Goal: Task Accomplishment & Management: Use online tool/utility

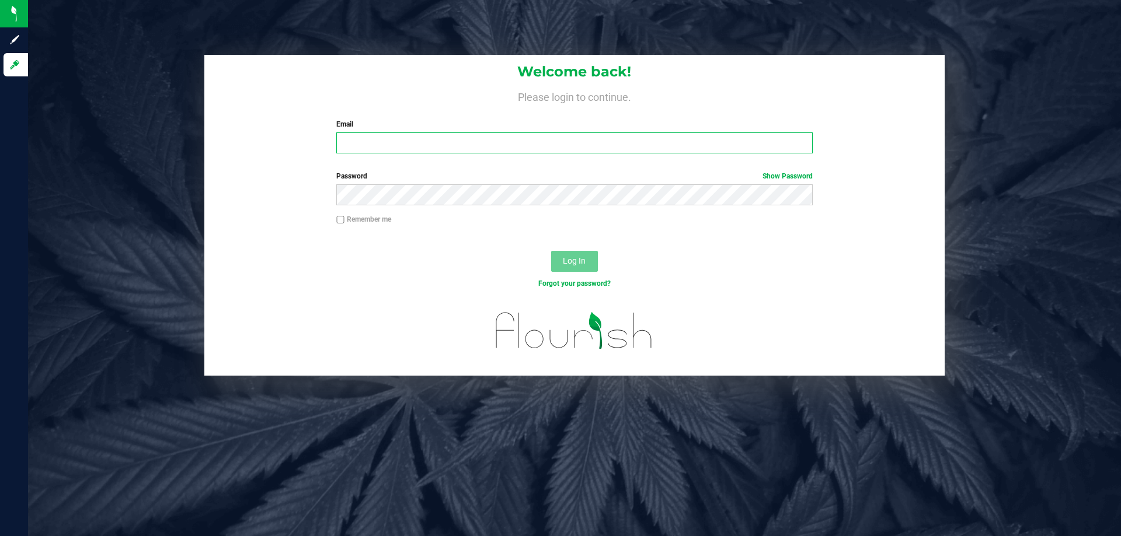
click at [437, 141] on input "Email" at bounding box center [574, 142] width 476 height 21
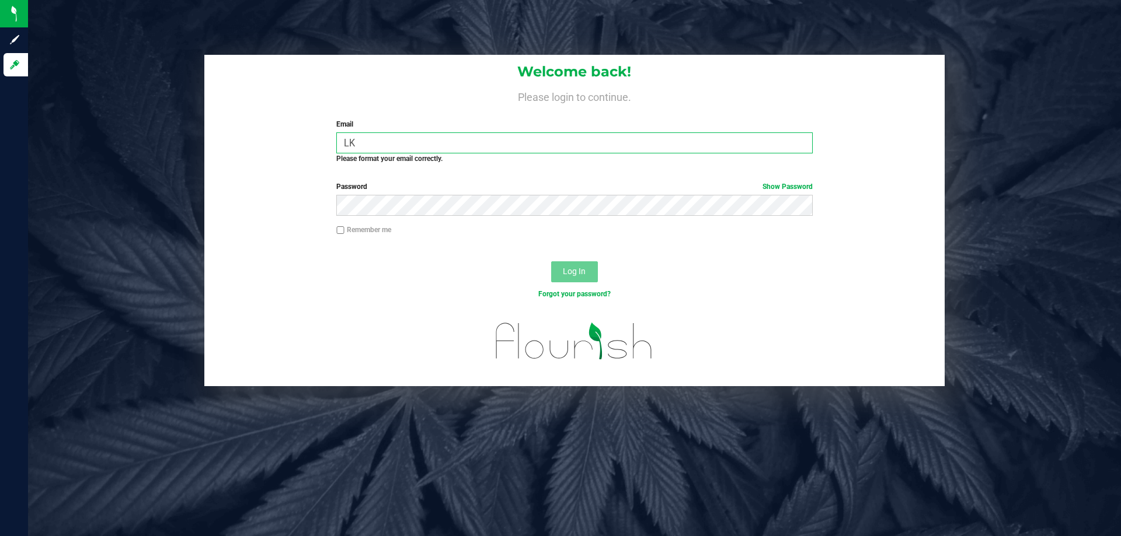
type input "L"
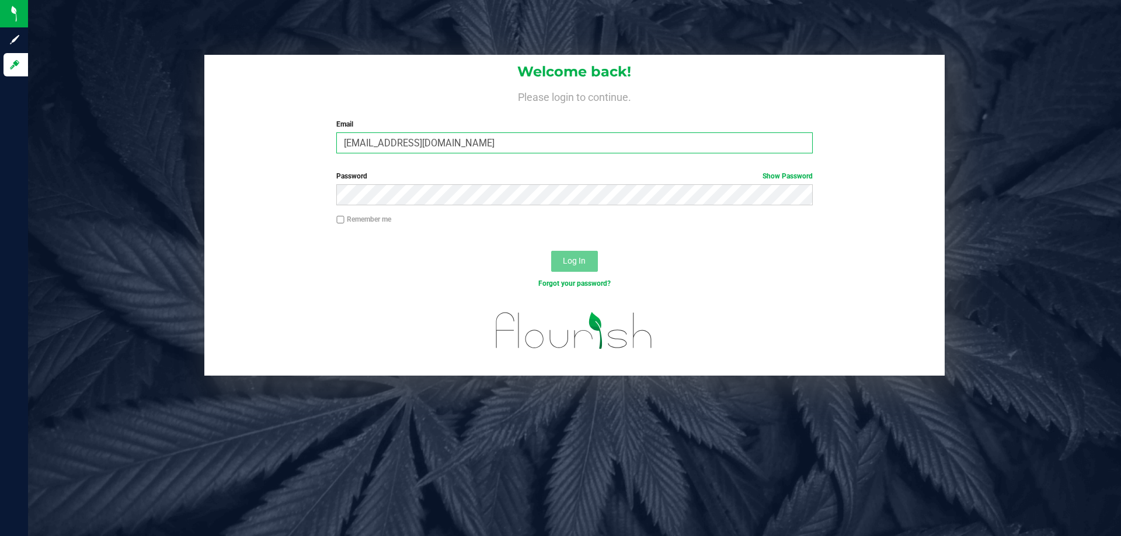
type input "[EMAIL_ADDRESS][DOMAIN_NAME]"
click at [551, 251] on button "Log In" at bounding box center [574, 261] width 47 height 21
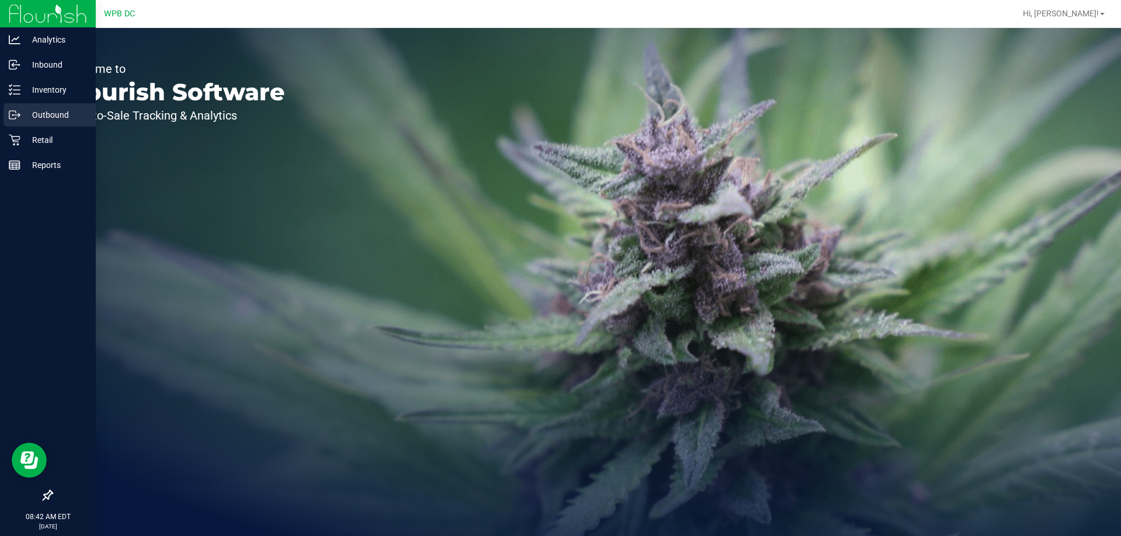
click at [58, 115] on p "Outbound" at bounding box center [55, 115] width 70 height 14
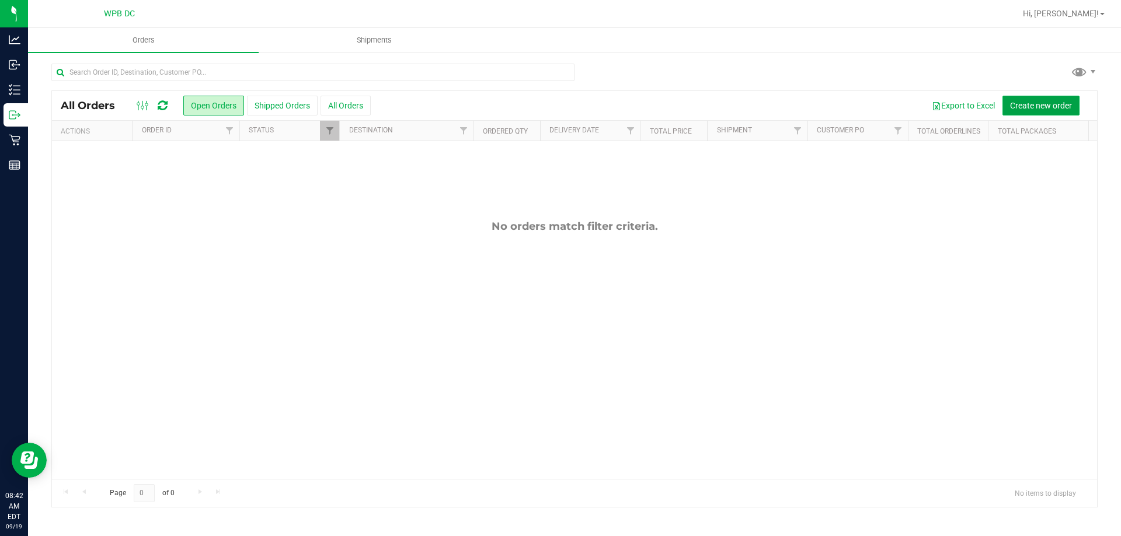
click at [1049, 104] on span "Create new order" at bounding box center [1041, 105] width 62 height 9
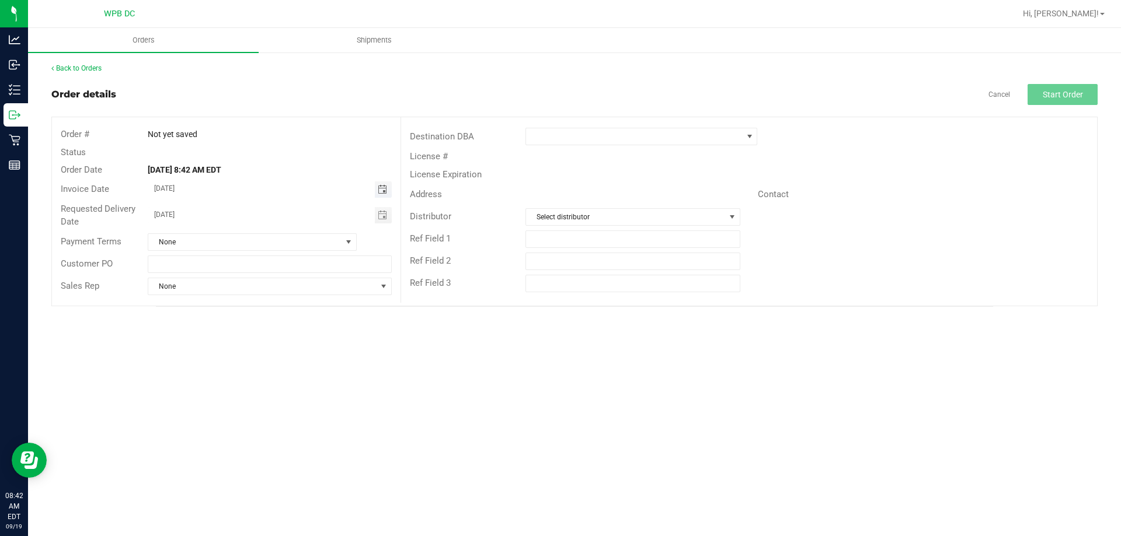
click at [383, 190] on span "Toggle calendar" at bounding box center [382, 189] width 9 height 9
click at [216, 302] on span "22" at bounding box center [218, 304] width 17 height 18
type input "[DATE]"
click at [386, 214] on span "Toggle calendar" at bounding box center [382, 215] width 9 height 9
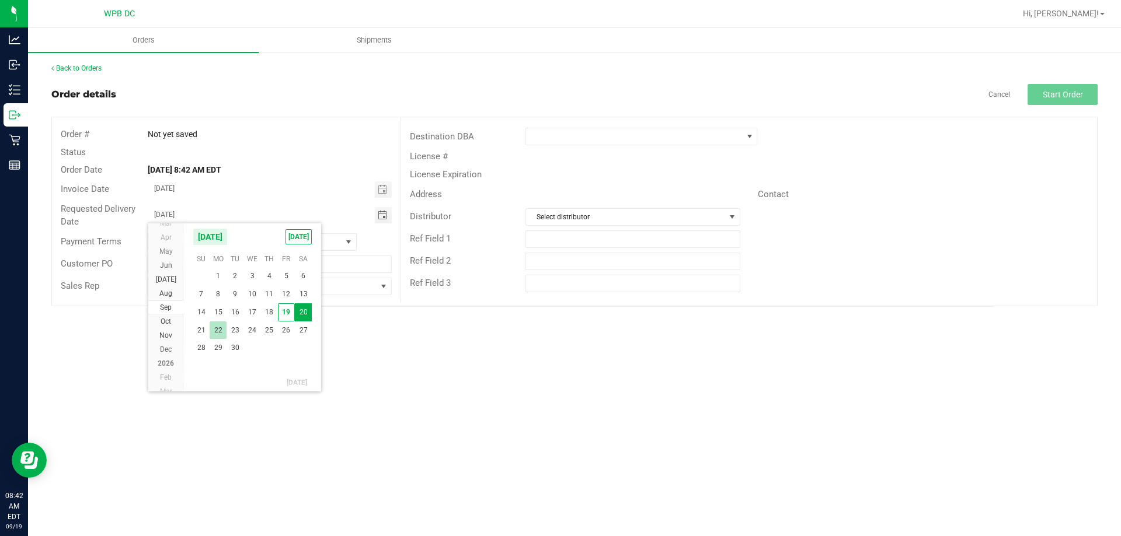
click at [214, 327] on span "22" at bounding box center [218, 331] width 17 height 18
type input "[DATE]"
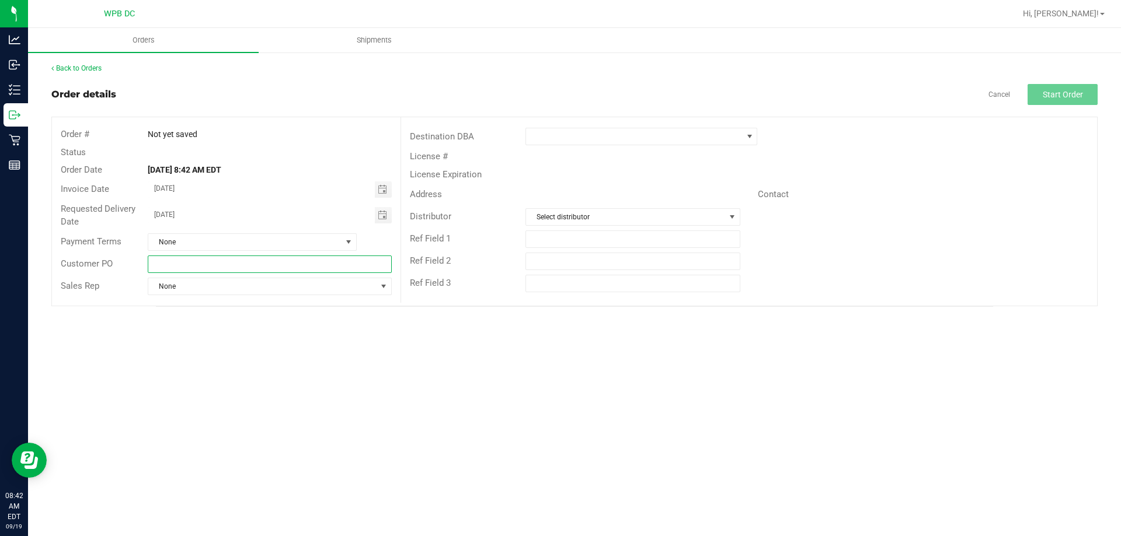
click at [193, 262] on input "text" at bounding box center [269, 265] width 243 height 18
type input "k"
type input "KWWC09222025"
click at [564, 131] on span at bounding box center [634, 136] width 216 height 16
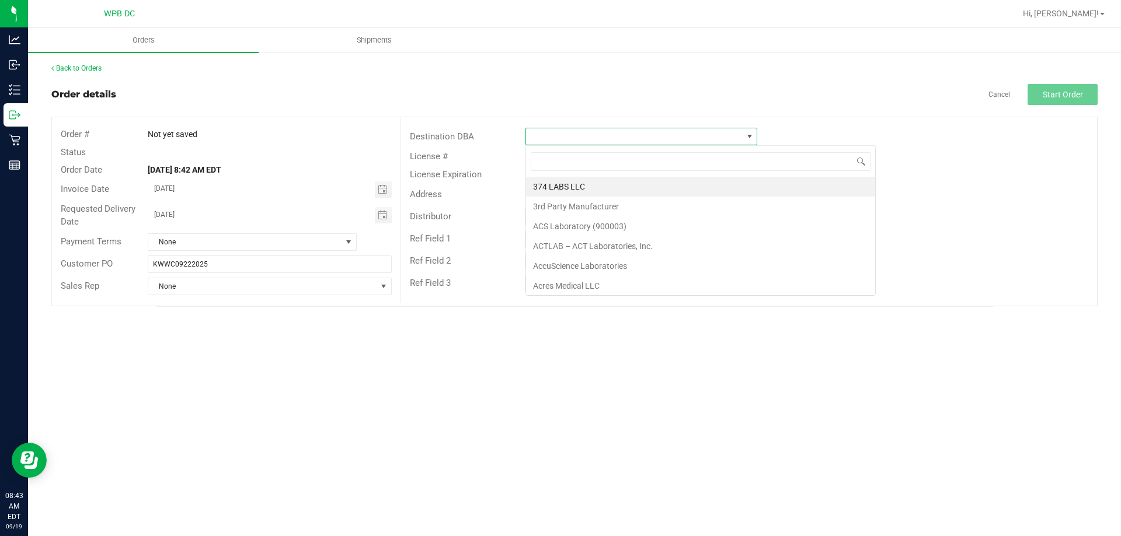
scroll to position [18, 232]
type input "KEY WEST"
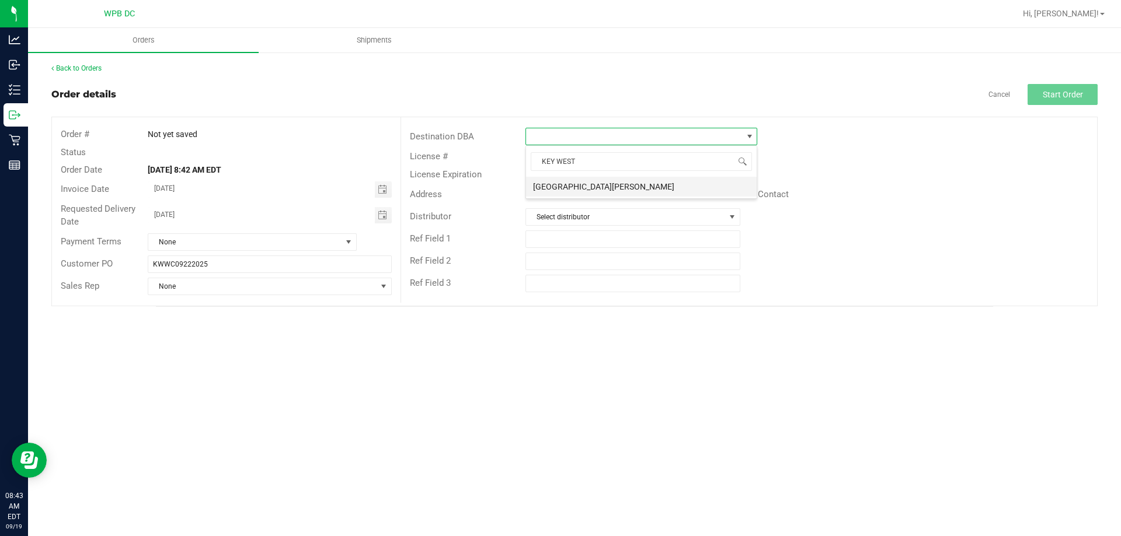
click at [577, 187] on li "[GEOGRAPHIC_DATA][PERSON_NAME]" at bounding box center [641, 187] width 231 height 20
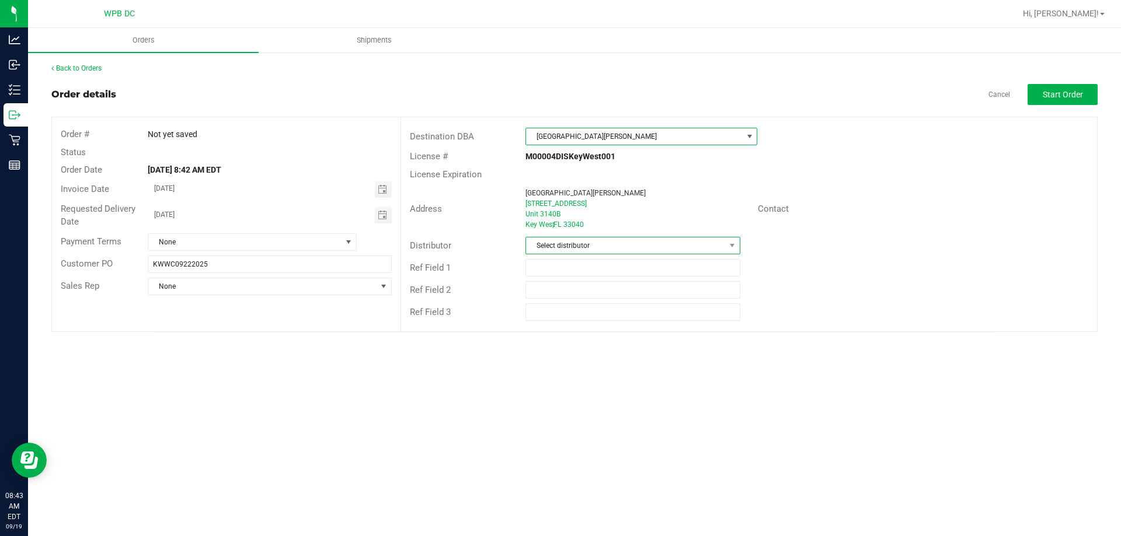
click at [574, 245] on span "Select distributor" at bounding box center [625, 246] width 198 height 16
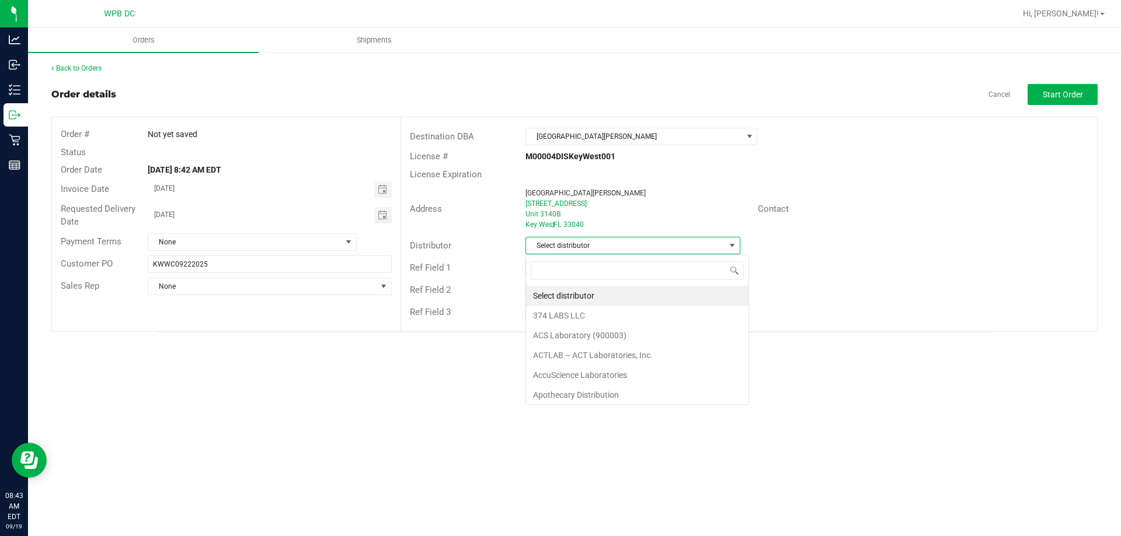
scroll to position [18, 215]
type input "WPB DC"
click at [573, 299] on li "WPB DC" at bounding box center [632, 296] width 213 height 20
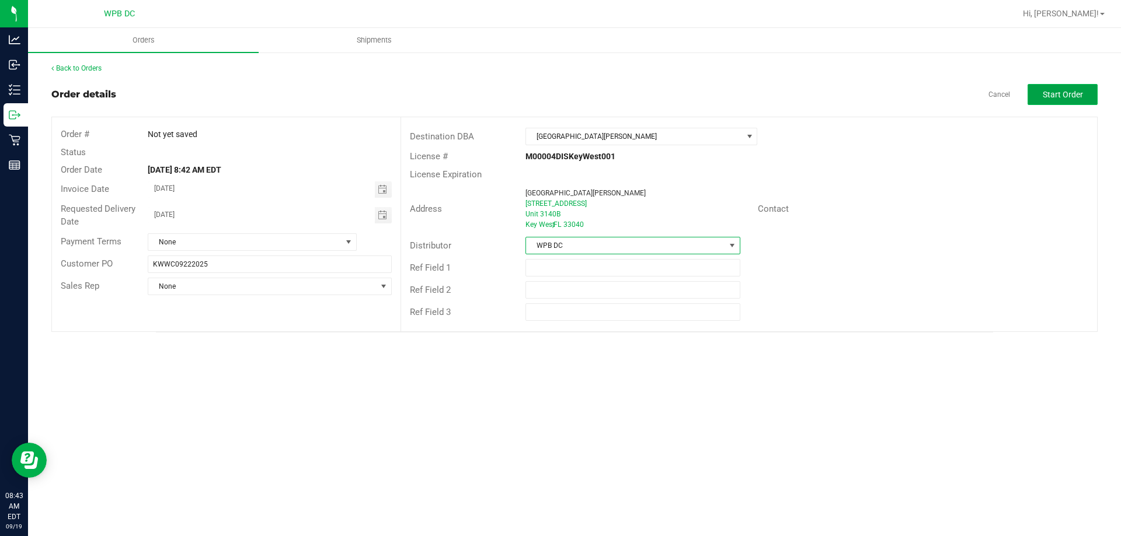
click at [1048, 95] on span "Start Order" at bounding box center [1062, 94] width 40 height 9
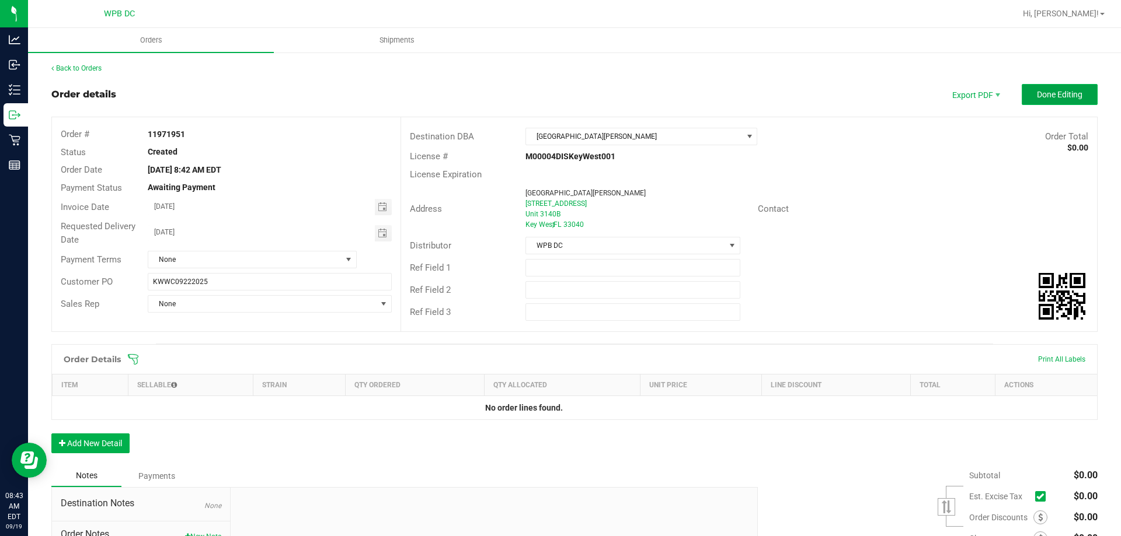
click at [1080, 86] on button "Done Editing" at bounding box center [1059, 94] width 76 height 21
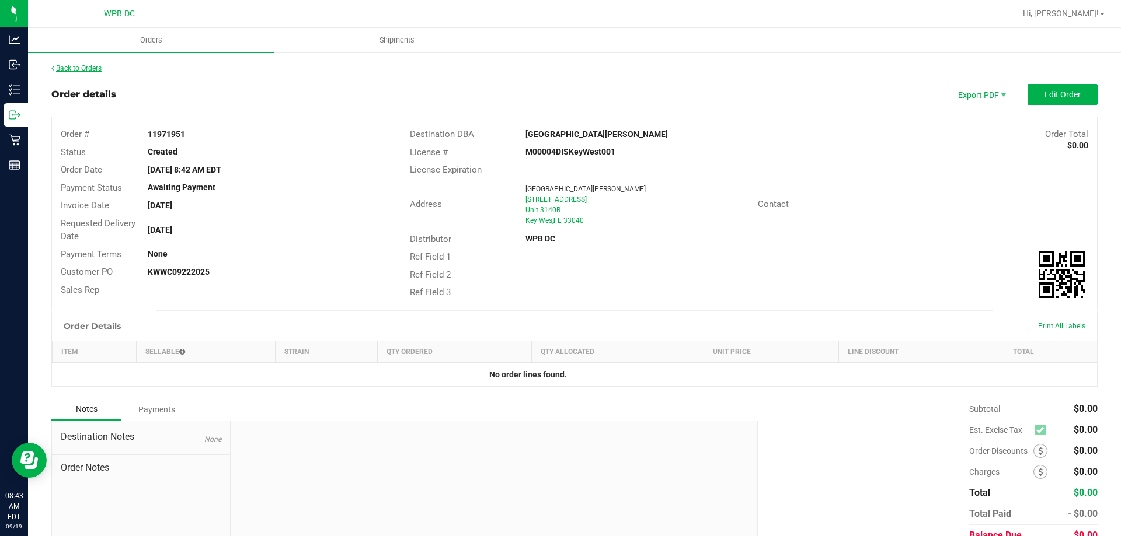
click at [79, 71] on link "Back to Orders" at bounding box center [76, 68] width 50 height 8
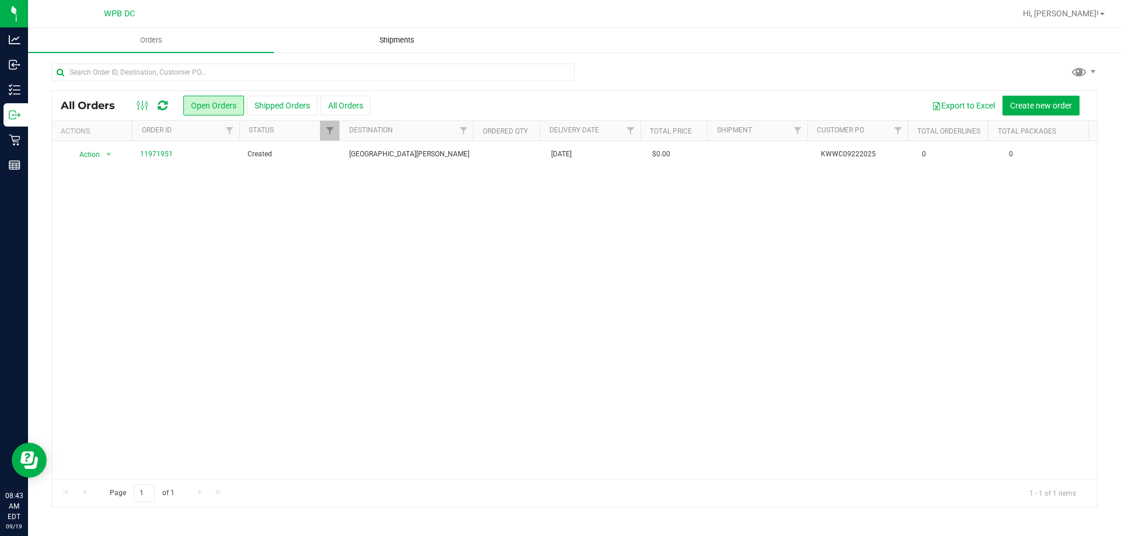
click at [410, 38] on span "Shipments" at bounding box center [397, 40] width 67 height 11
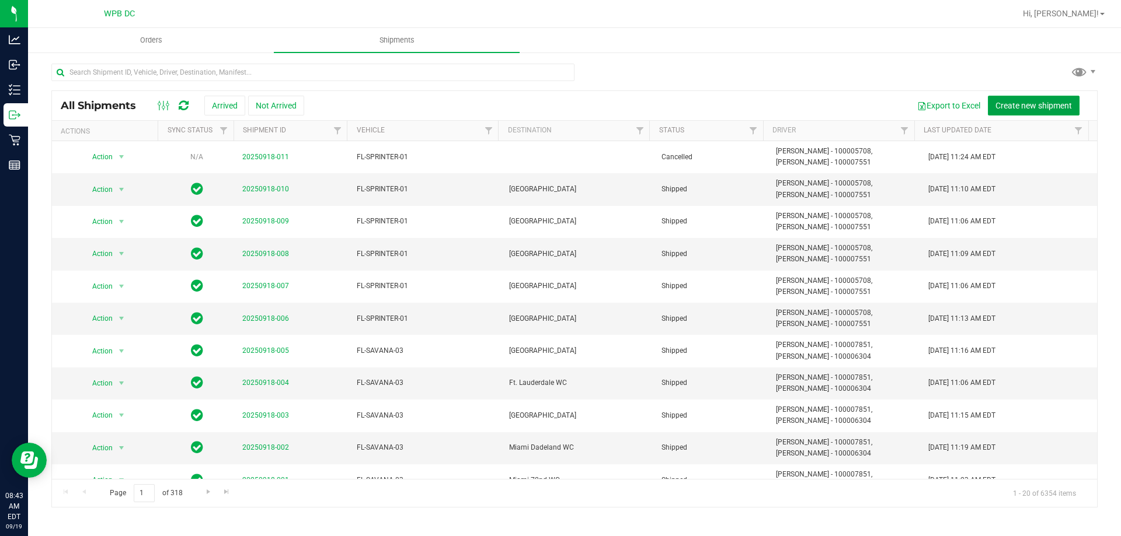
click at [1015, 106] on span "Create new shipment" at bounding box center [1033, 105] width 76 height 9
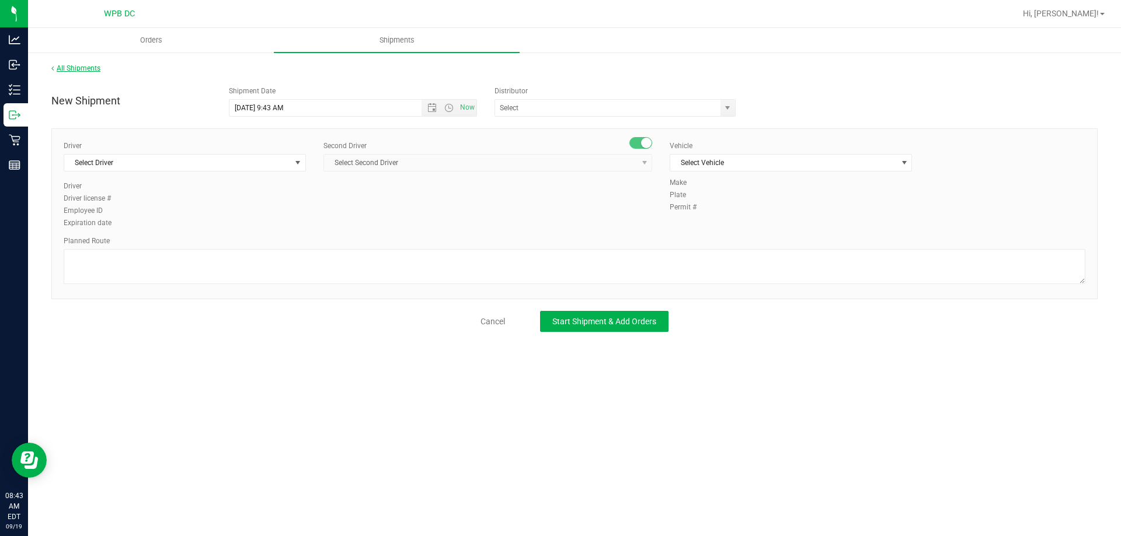
click at [72, 69] on link "All Shipments" at bounding box center [75, 68] width 49 height 8
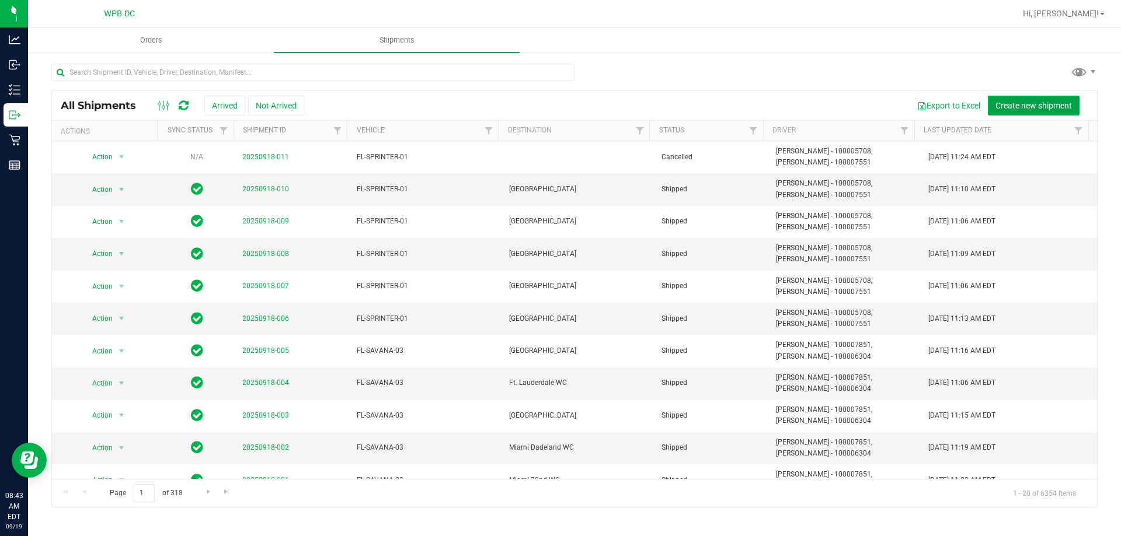
click at [1010, 101] on span "Create new shipment" at bounding box center [1033, 105] width 76 height 9
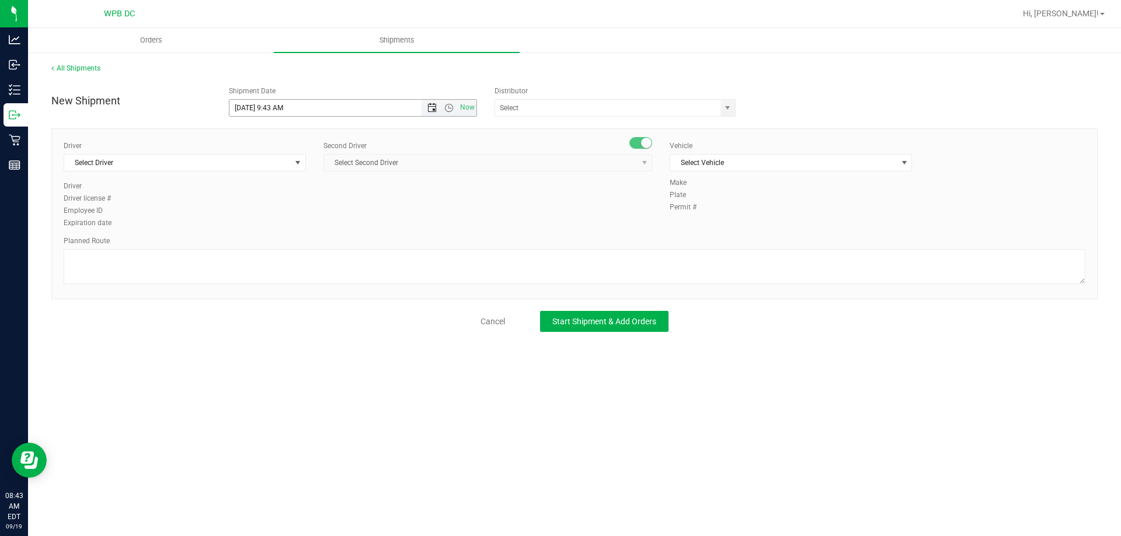
click at [432, 109] on span "Open the date view" at bounding box center [431, 107] width 9 height 9
click at [253, 226] on link "22" at bounding box center [256, 227] width 17 height 18
click at [451, 112] on span "Open the time view" at bounding box center [448, 107] width 9 height 9
click at [268, 130] on li "6:00 AM" at bounding box center [352, 131] width 246 height 15
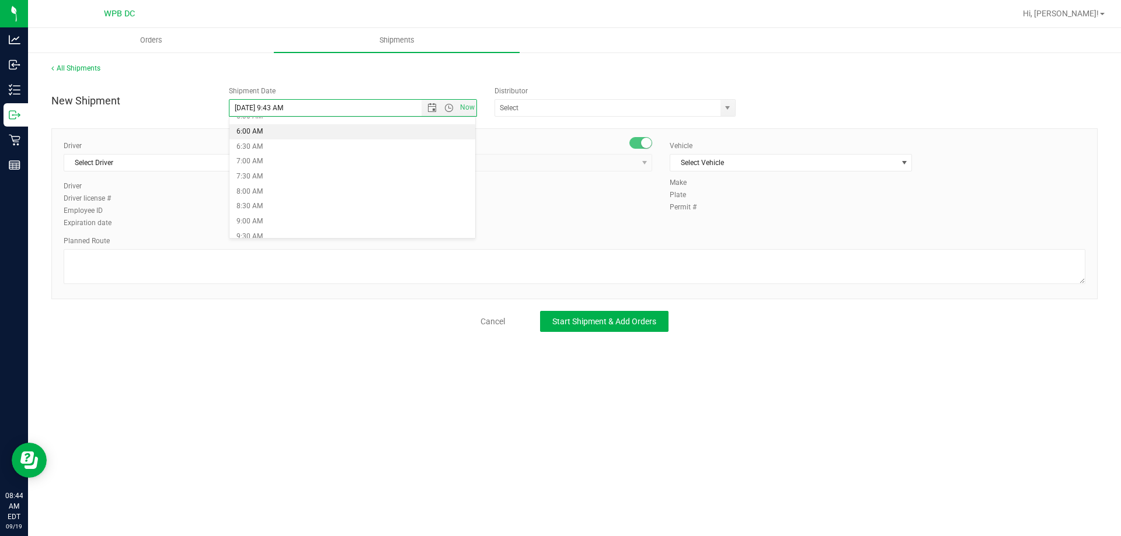
type input "[DATE] 6:00 AM"
click at [565, 112] on input "text" at bounding box center [604, 108] width 218 height 16
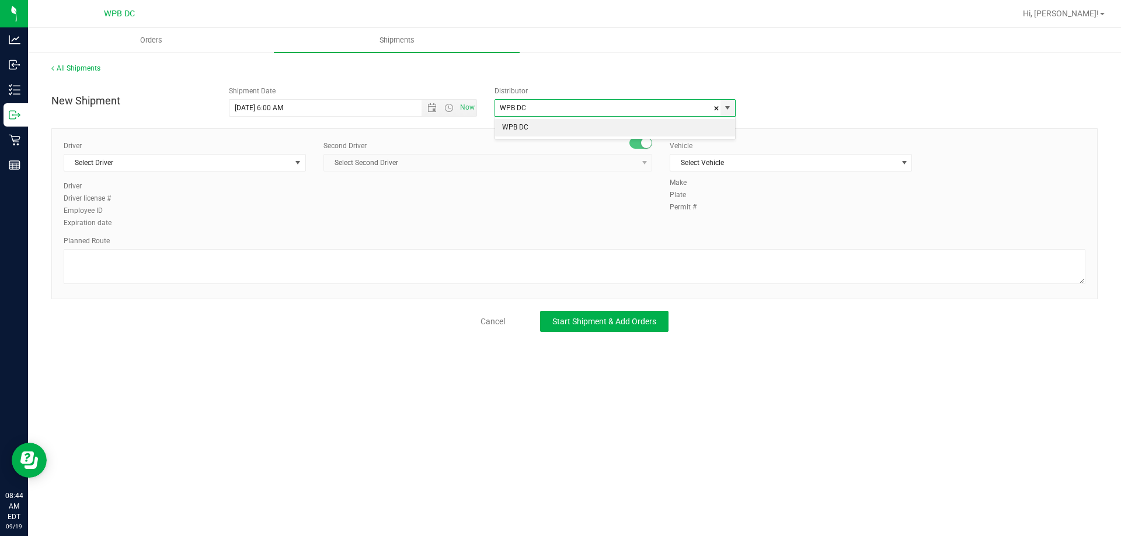
drag, startPoint x: 519, startPoint y: 118, endPoint x: 513, endPoint y: 131, distance: 13.8
click at [519, 120] on div "WPB DC No data found." at bounding box center [614, 128] width 241 height 23
click at [513, 131] on li "WPB DC" at bounding box center [615, 128] width 240 height 18
type input "WPB DC"
click at [127, 159] on span "Select Driver" at bounding box center [177, 163] width 226 height 16
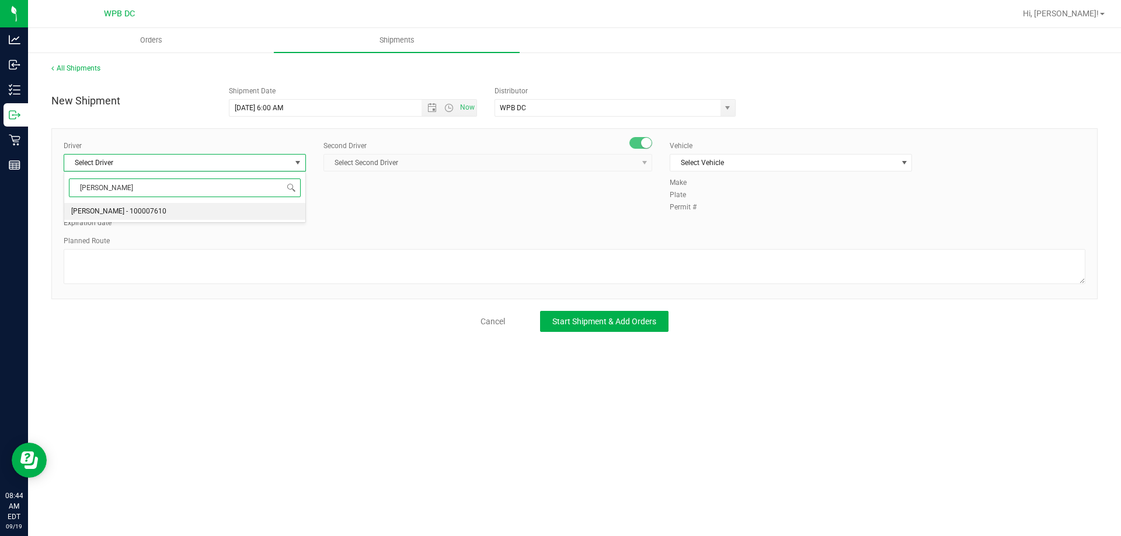
click at [142, 216] on span "[PERSON_NAME] - 100007610" at bounding box center [118, 211] width 95 height 15
type input "[PERSON_NAME]"
click at [425, 156] on span "Select Second Driver" at bounding box center [480, 163] width 313 height 16
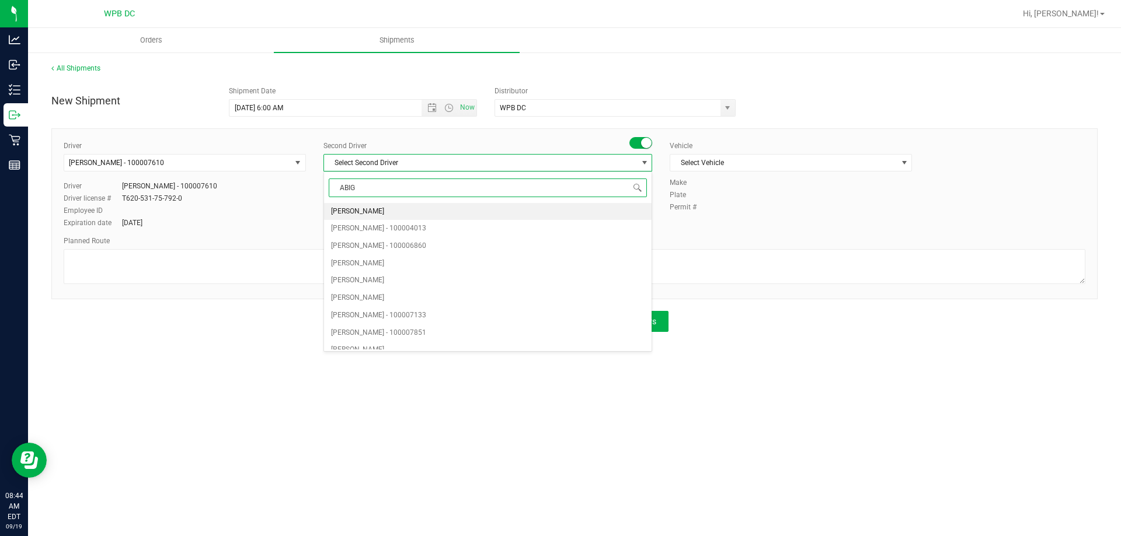
type input "ABIGA"
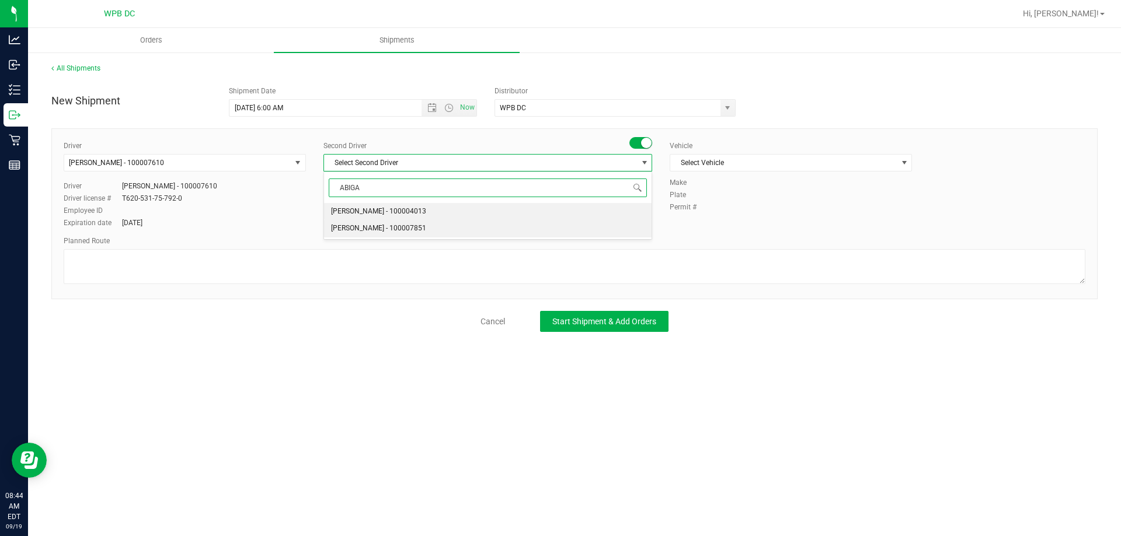
click at [377, 224] on span "[PERSON_NAME] - 100007851" at bounding box center [378, 228] width 95 height 15
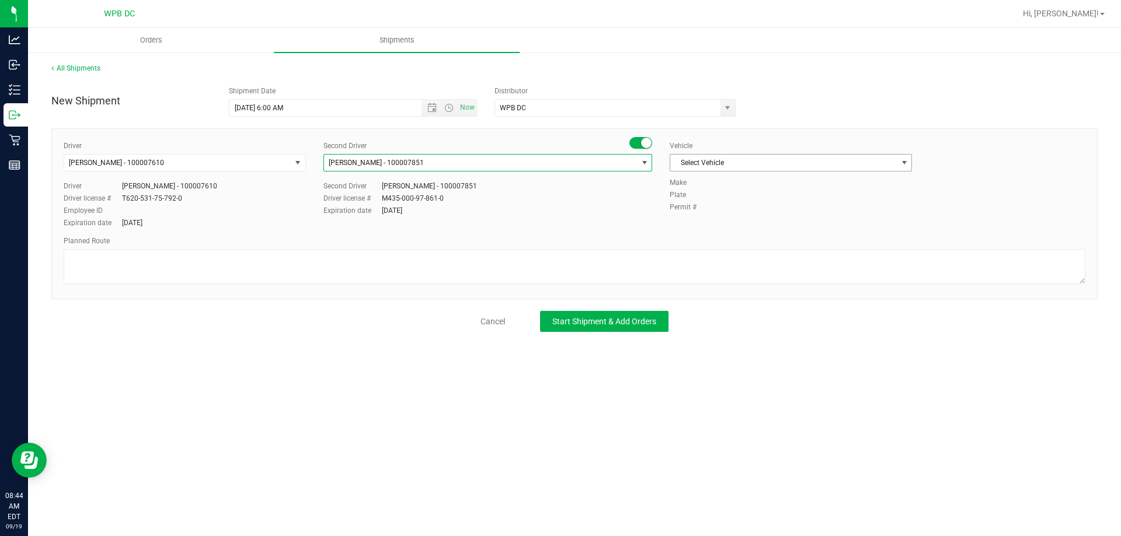
click at [736, 163] on span "Select Vehicle" at bounding box center [783, 163] width 226 height 16
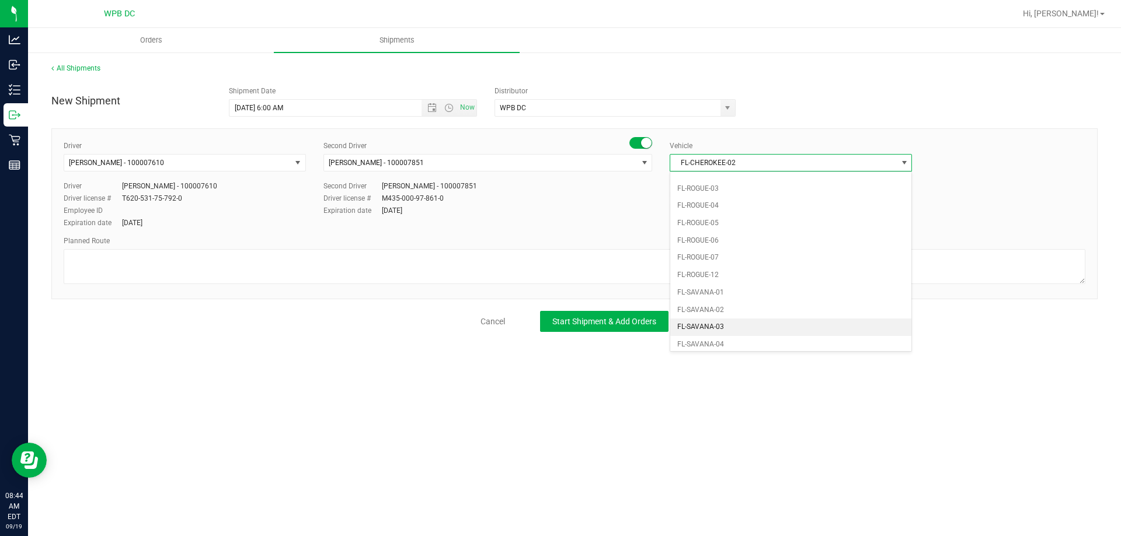
scroll to position [691, 0]
click at [699, 254] on li "FL-TRANSIT-18" at bounding box center [790, 255] width 241 height 18
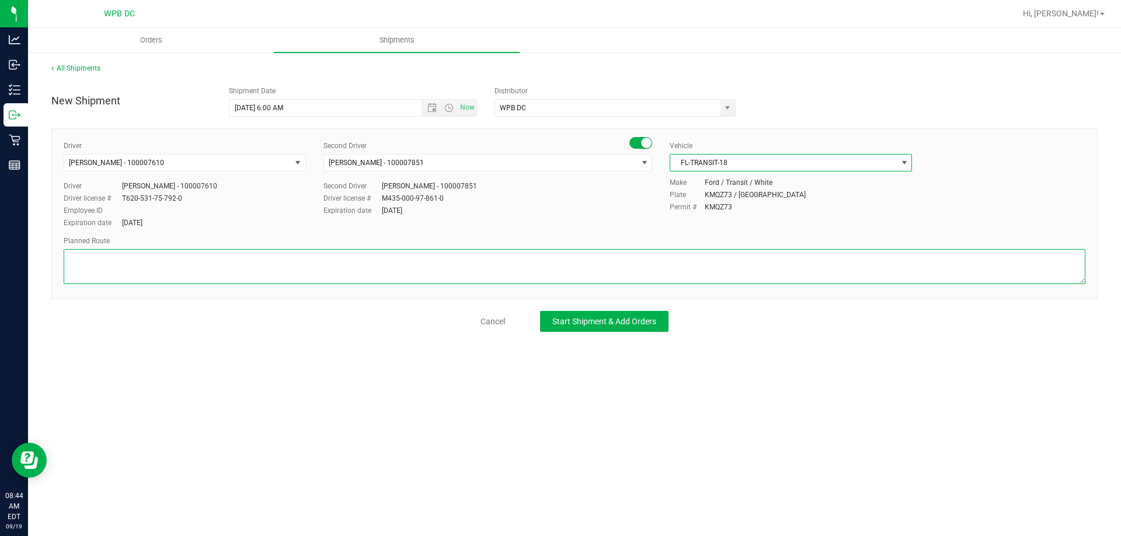
click at [84, 257] on textarea at bounding box center [574, 266] width 1021 height 35
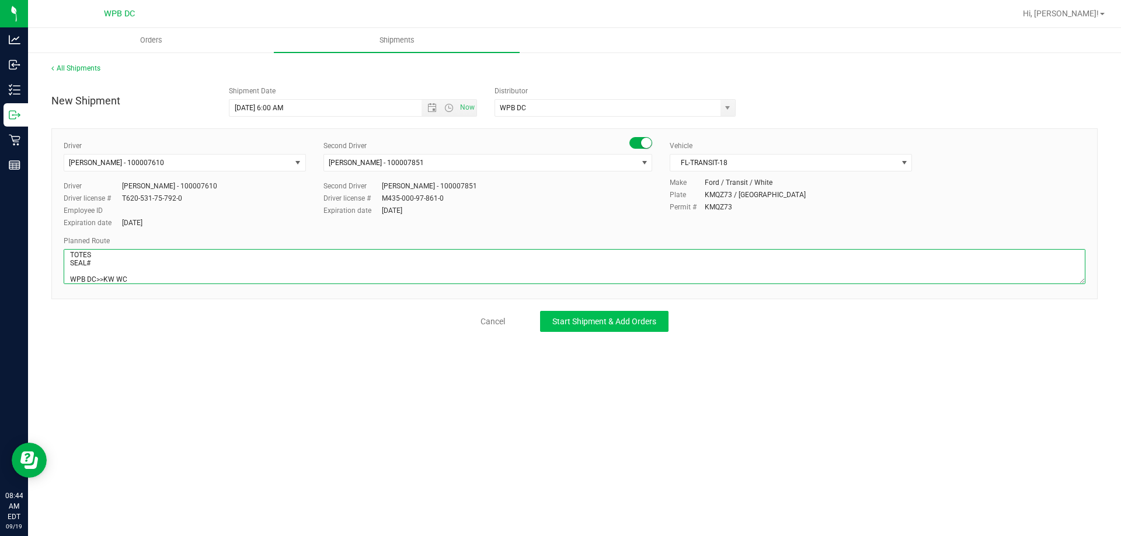
type textarea "KW WC TOTES SEAL# WPB DC>>KW WC"
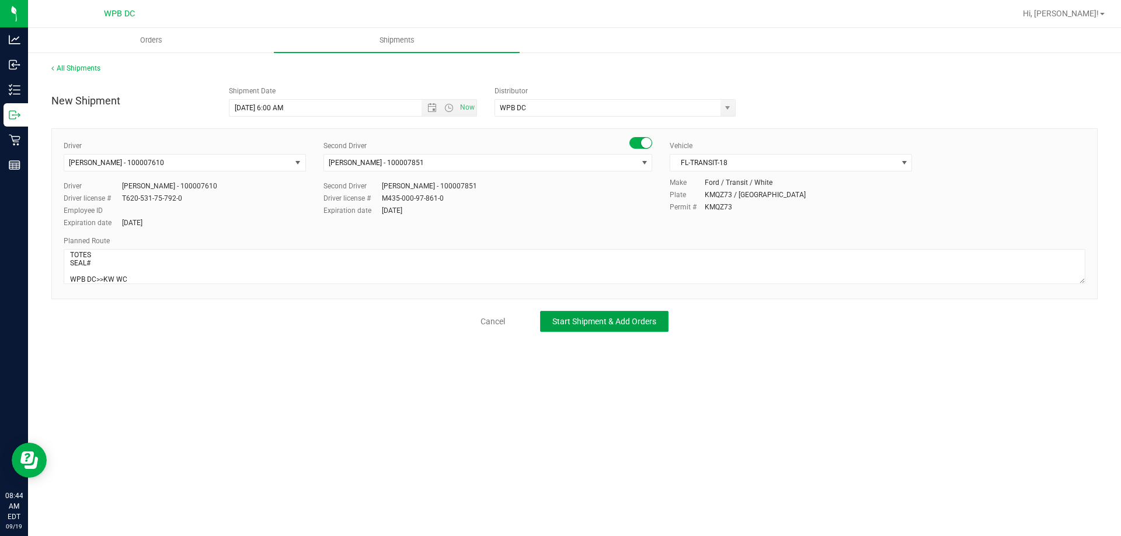
click at [610, 317] on span "Start Shipment & Add Orders" at bounding box center [604, 321] width 104 height 9
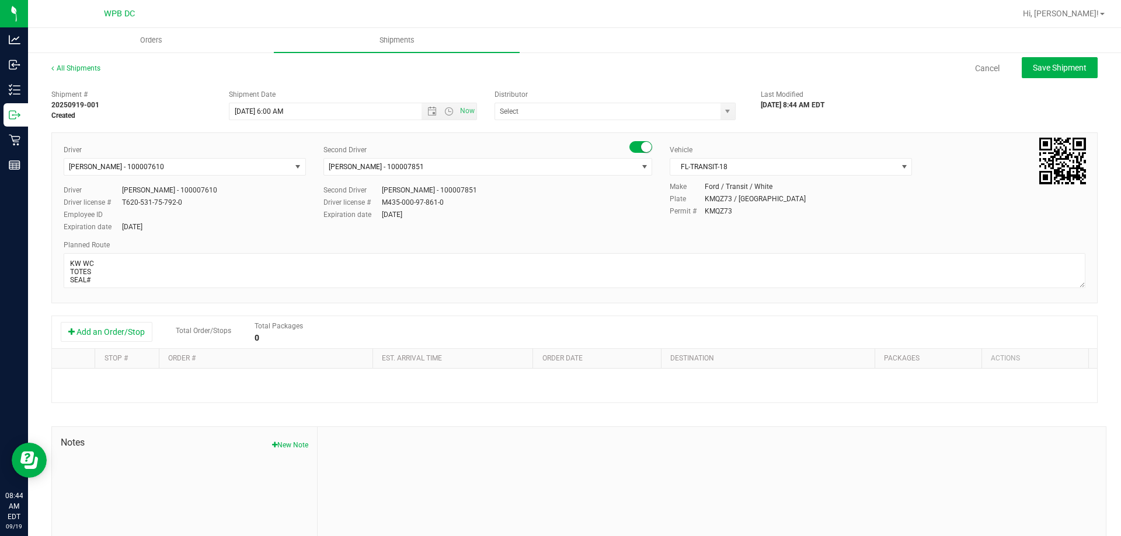
type input "WPB DC"
click at [131, 330] on button "Add an Order/Stop" at bounding box center [107, 332] width 92 height 20
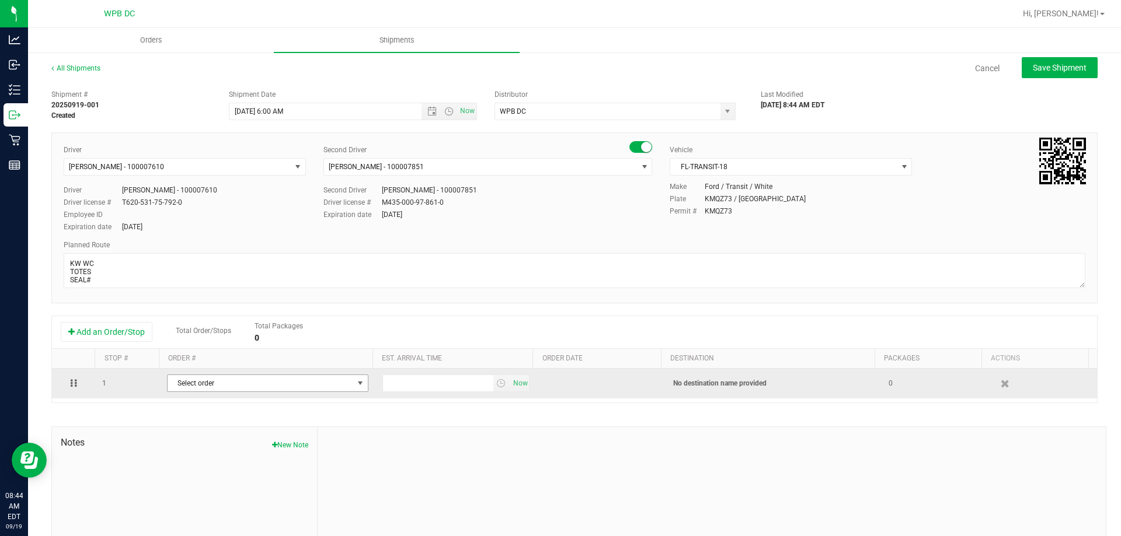
click at [250, 386] on span "Select order" at bounding box center [260, 383] width 186 height 16
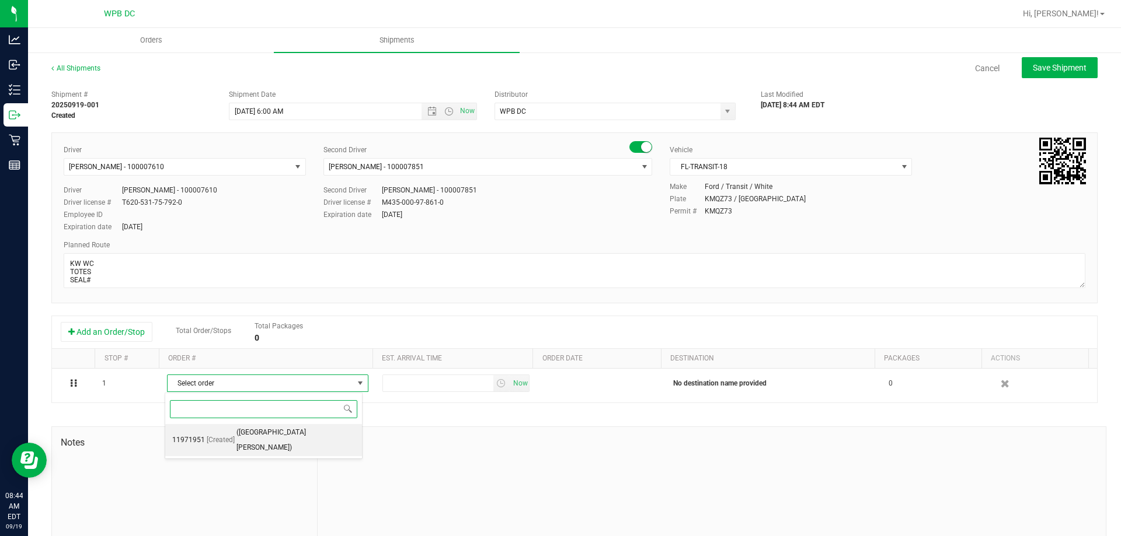
drag, startPoint x: 243, startPoint y: 430, endPoint x: 267, endPoint y: 430, distance: 23.9
click at [245, 430] on span "([GEOGRAPHIC_DATA][PERSON_NAME])" at bounding box center [295, 440] width 118 height 30
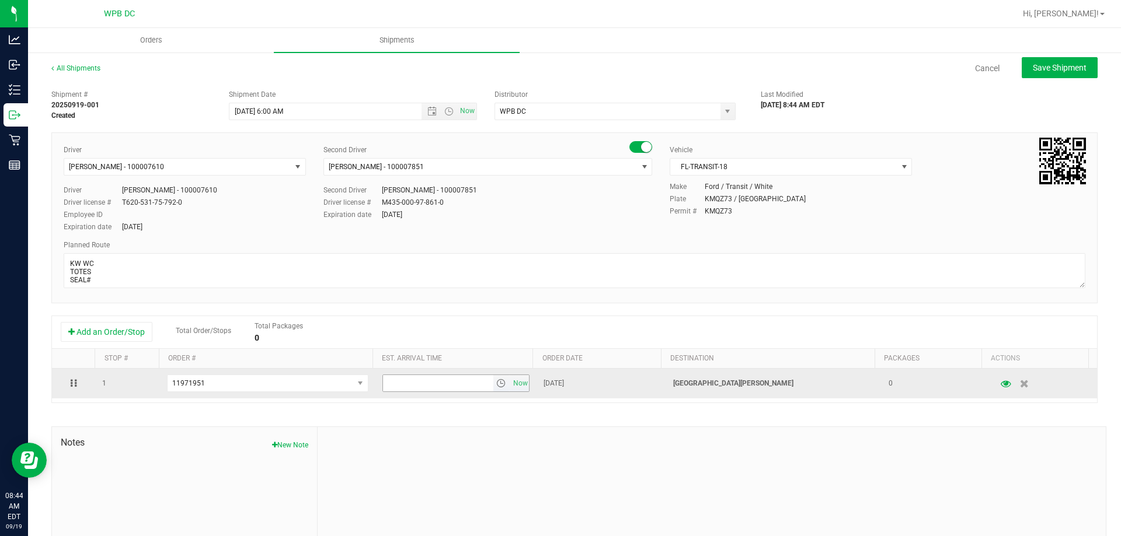
click at [496, 382] on span "select" at bounding box center [500, 383] width 9 height 9
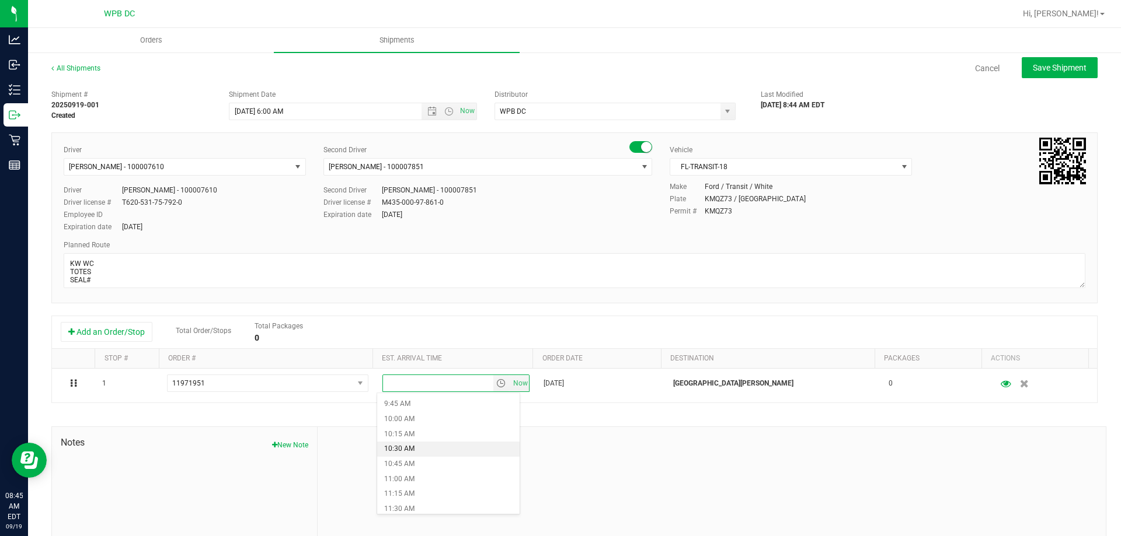
scroll to position [642, 0]
click at [403, 421] on li "11:00 AM" at bounding box center [448, 421] width 142 height 15
click at [1055, 72] on span "Save Shipment" at bounding box center [1059, 67] width 54 height 9
type input "[DATE] 10:00 AM"
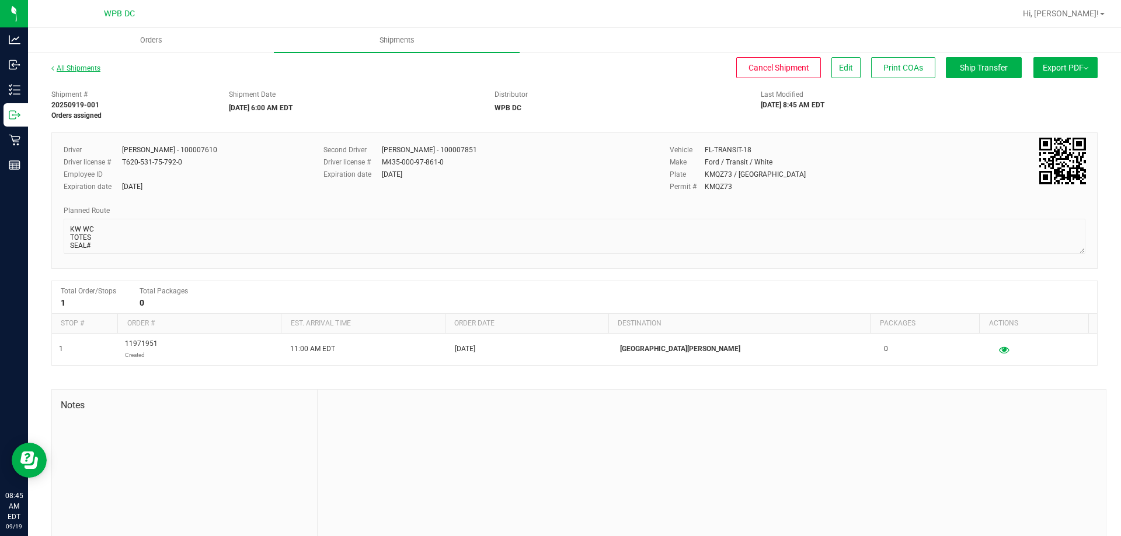
click at [87, 68] on link "All Shipments" at bounding box center [75, 68] width 49 height 8
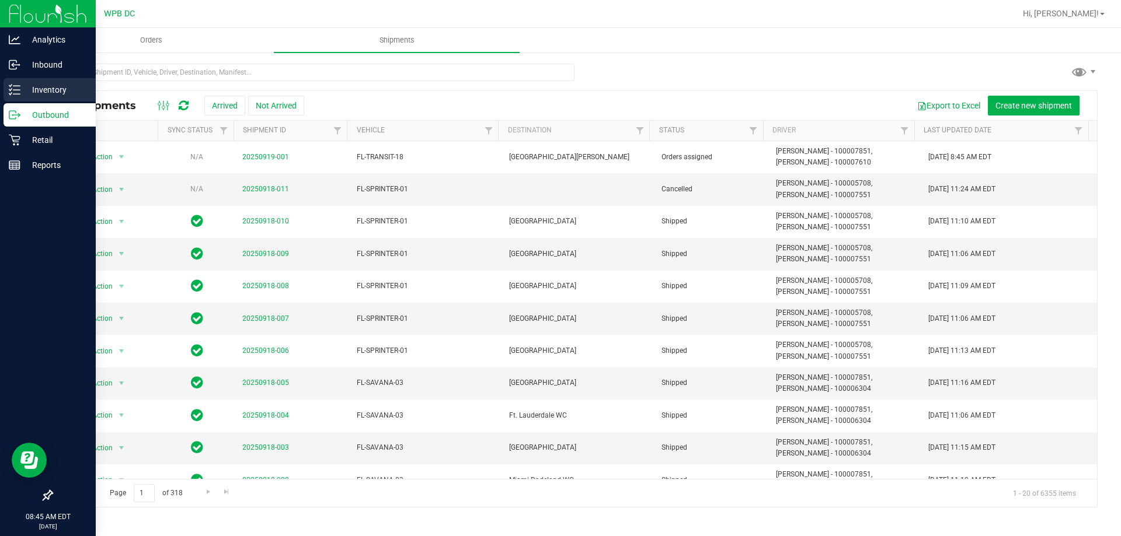
click at [44, 93] on p "Inventory" at bounding box center [55, 90] width 70 height 14
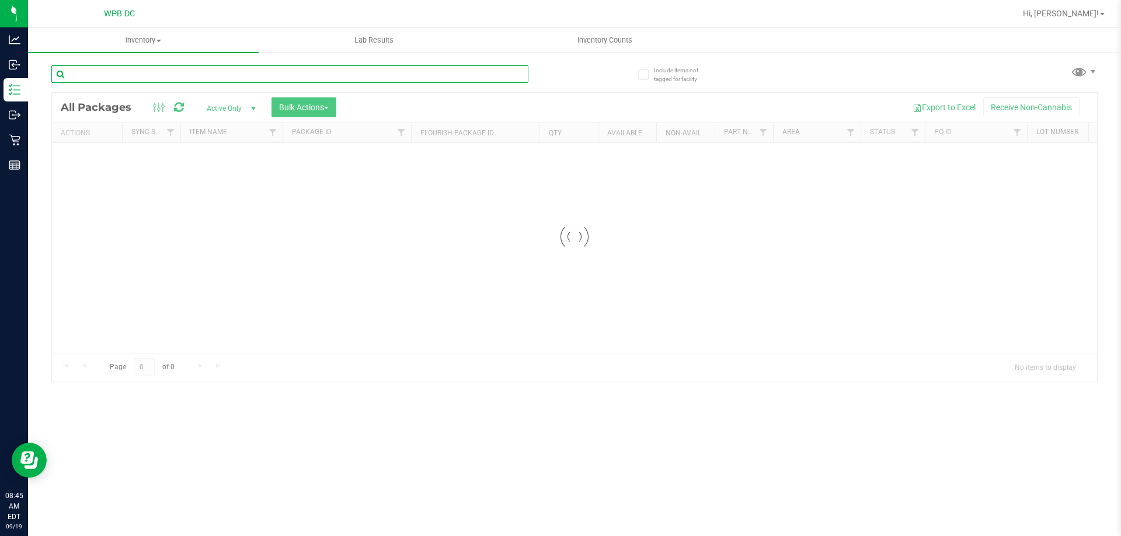
click at [148, 75] on input "text" at bounding box center [289, 74] width 477 height 18
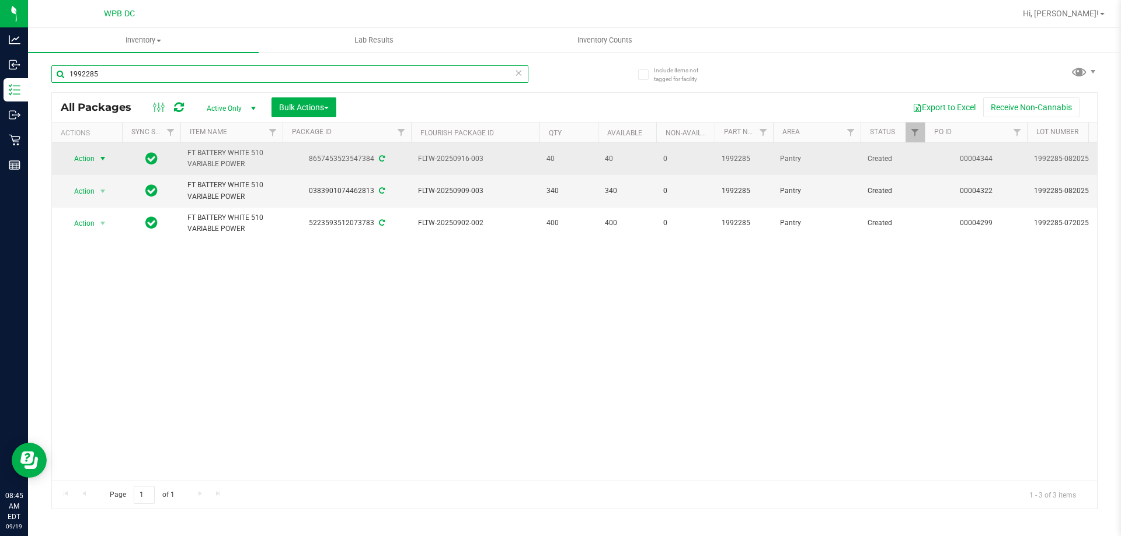
type input "1992285"
click at [102, 159] on span "select" at bounding box center [102, 158] width 9 height 9
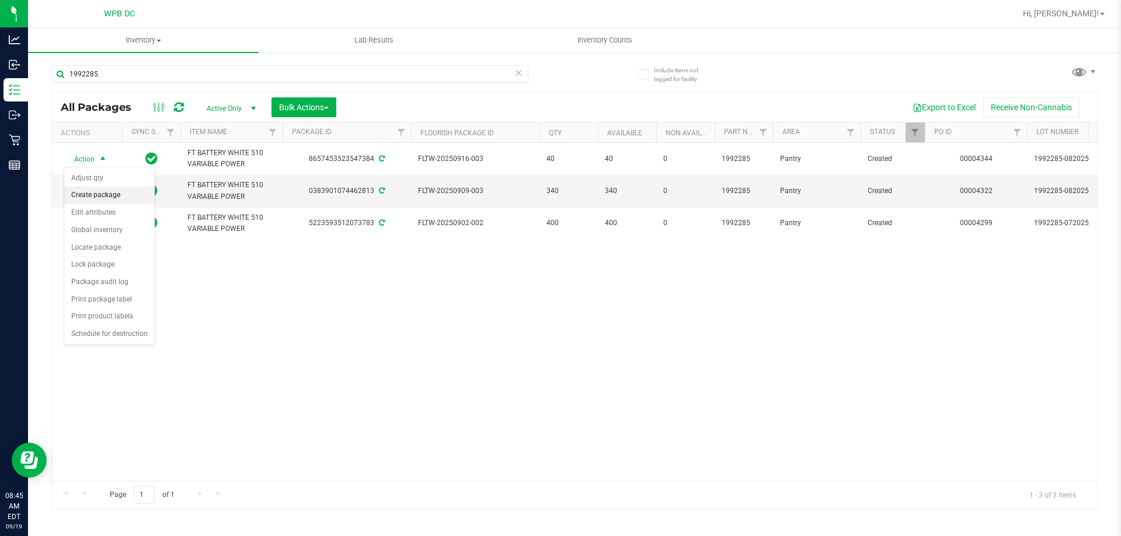
click at [116, 198] on li "Create package" at bounding box center [109, 196] width 90 height 18
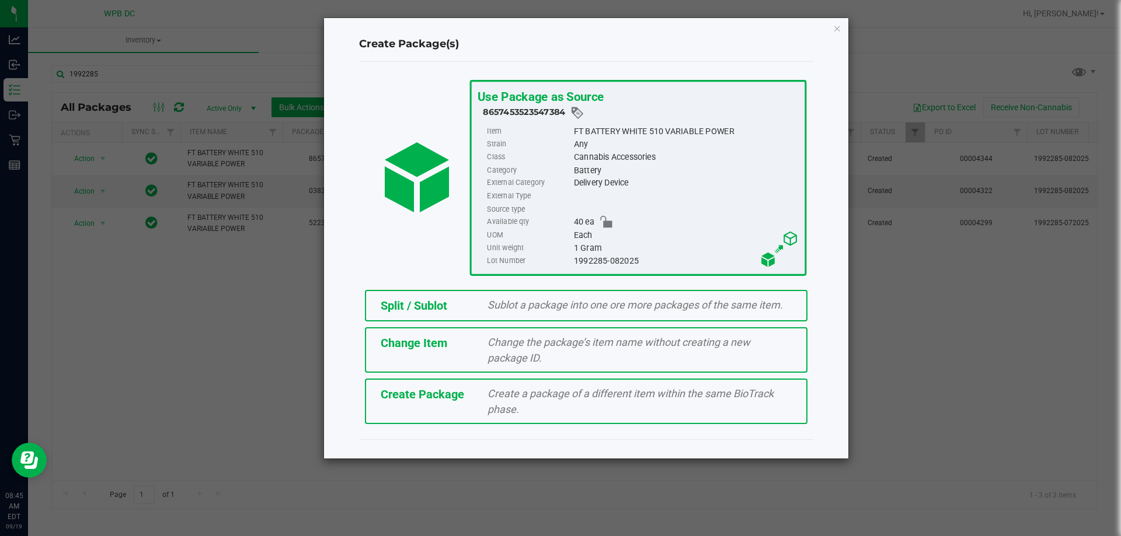
click at [470, 303] on div "Split / Sublot" at bounding box center [425, 306] width 107 height 18
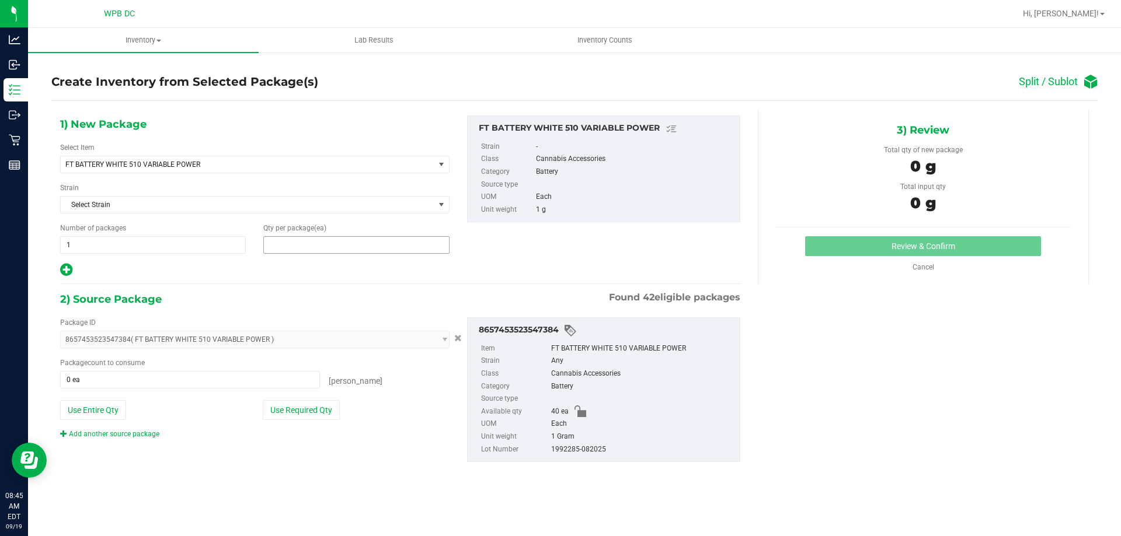
click at [319, 248] on span at bounding box center [356, 245] width 186 height 18
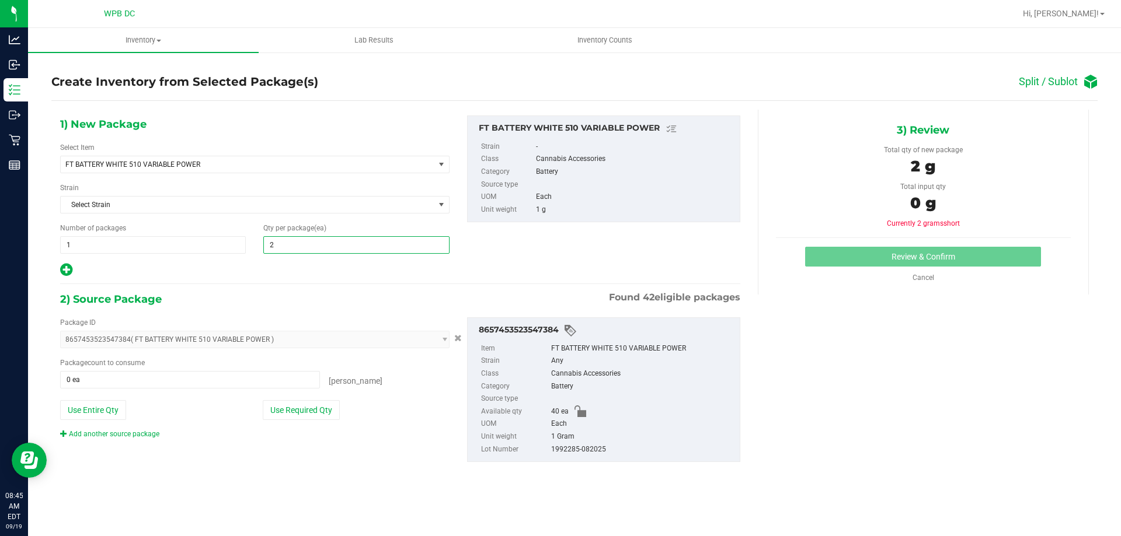
type input "20"
click at [213, 374] on span at bounding box center [190, 380] width 260 height 18
type input "20"
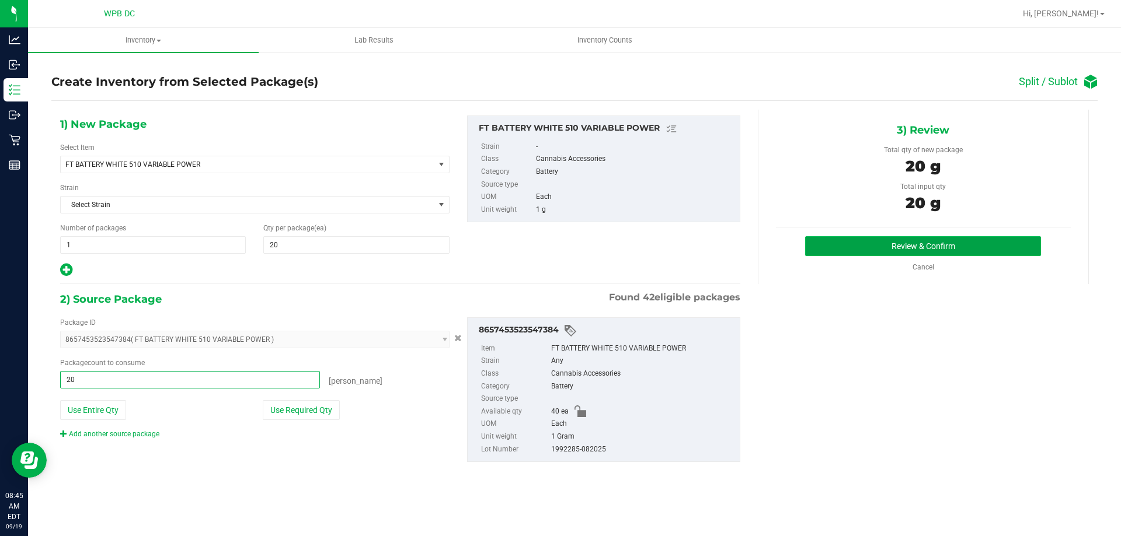
type input "20 ea"
click at [848, 239] on button "Review & Confirm" at bounding box center [923, 246] width 236 height 20
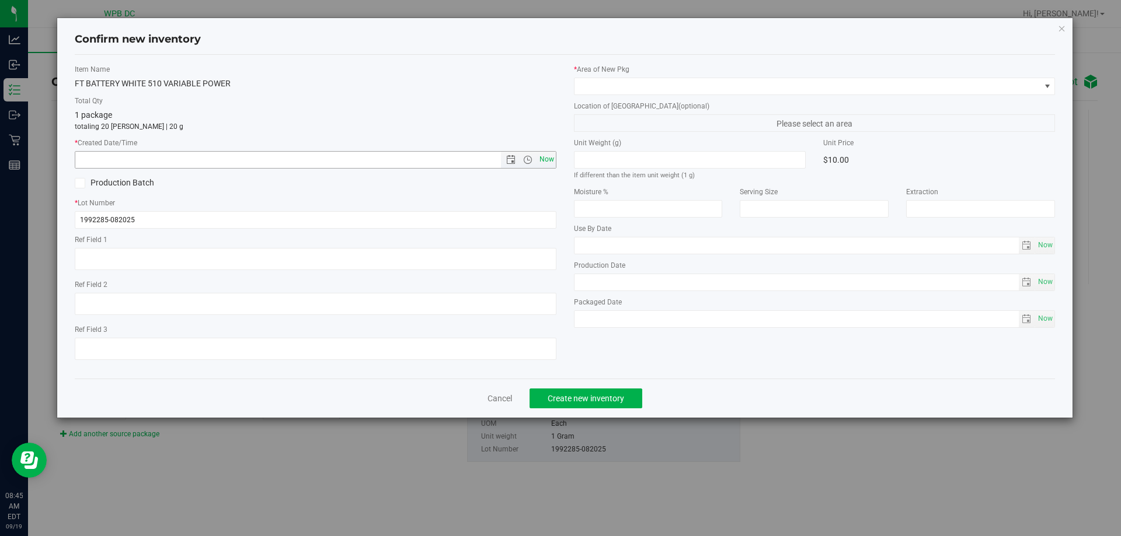
click at [550, 156] on span "Now" at bounding box center [546, 159] width 20 height 17
type input "[DATE] 8:45 AM"
click at [770, 74] on label "* Area of [GEOGRAPHIC_DATA]" at bounding box center [814, 69] width 481 height 11
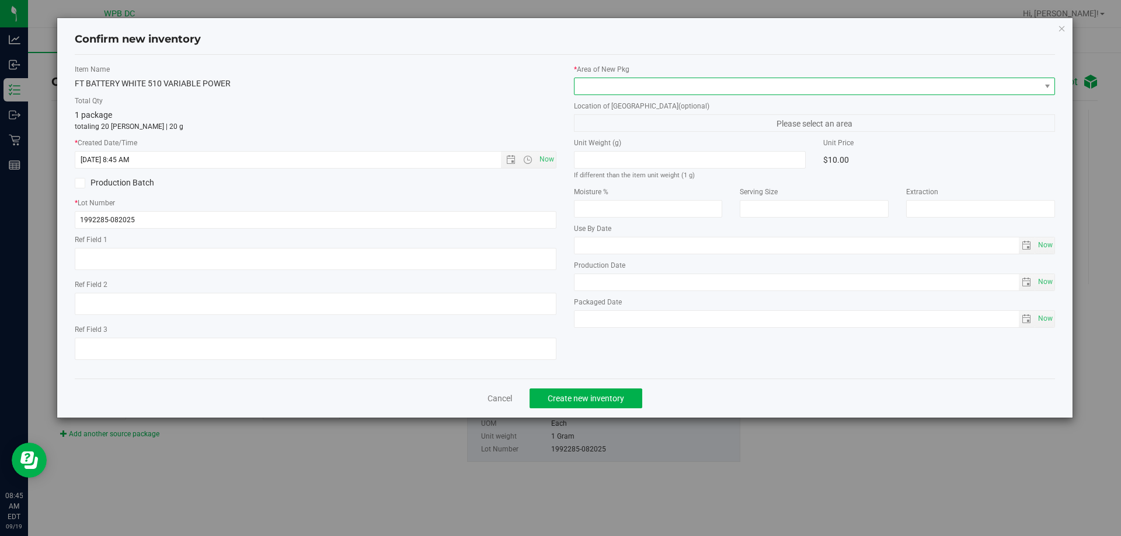
click at [770, 82] on span at bounding box center [807, 86] width 466 height 16
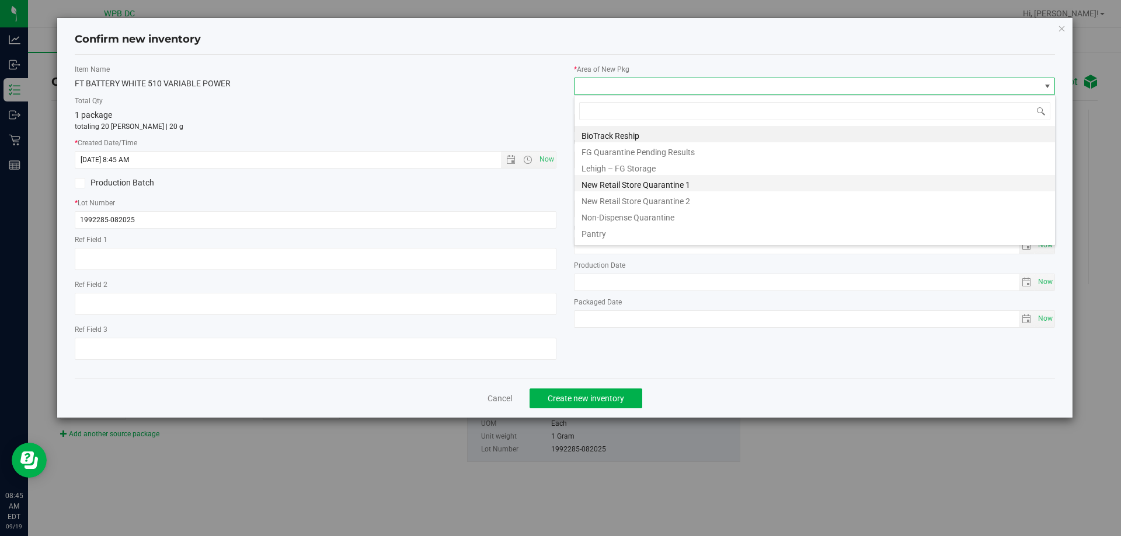
scroll to position [18, 481]
click at [594, 234] on li "Pantry" at bounding box center [814, 232] width 480 height 16
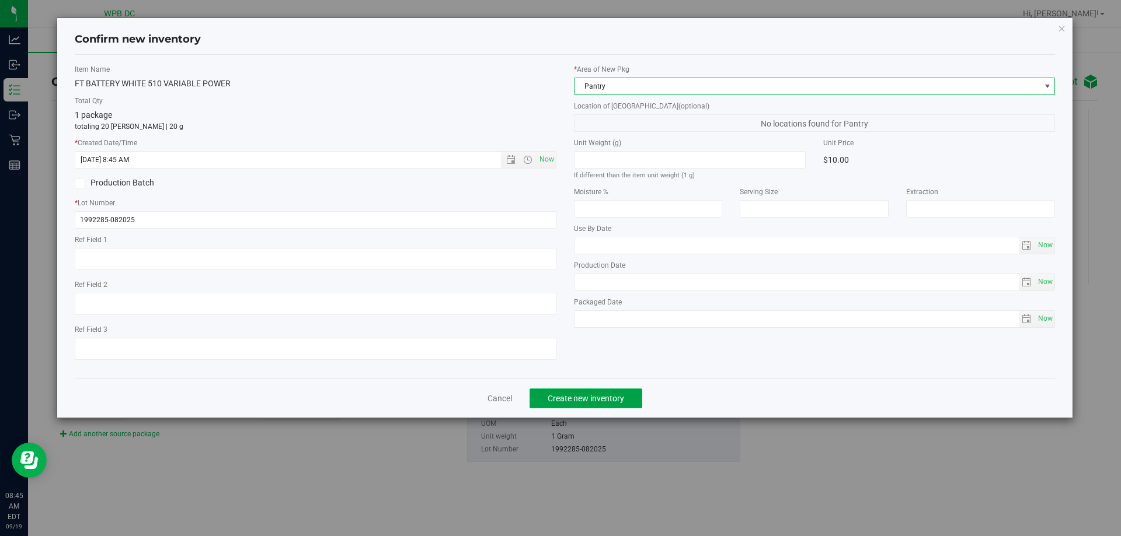
click at [587, 400] on span "Create new inventory" at bounding box center [585, 398] width 76 height 9
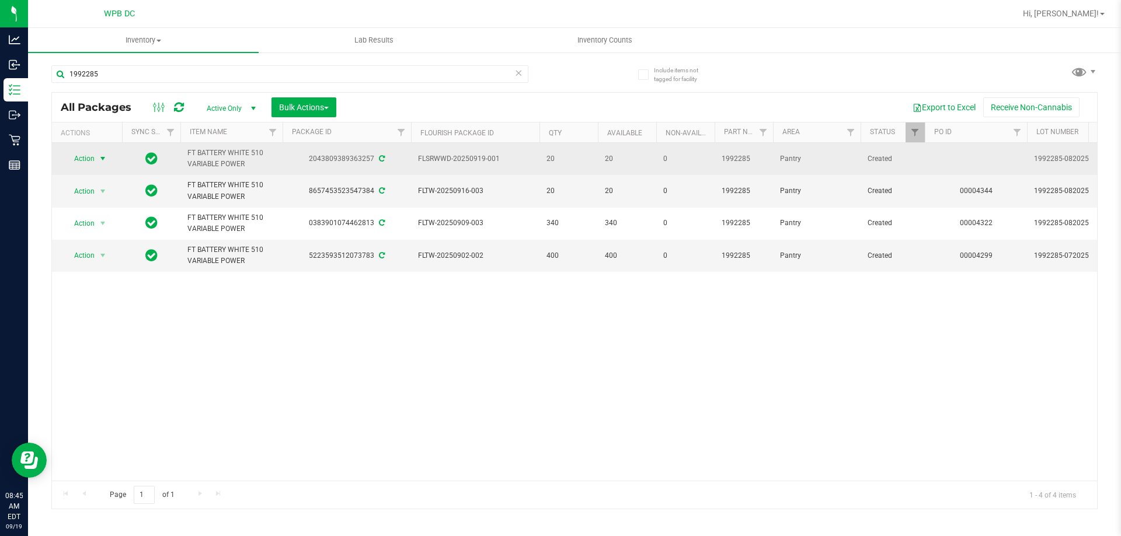
click at [103, 162] on span "select" at bounding box center [102, 158] width 9 height 9
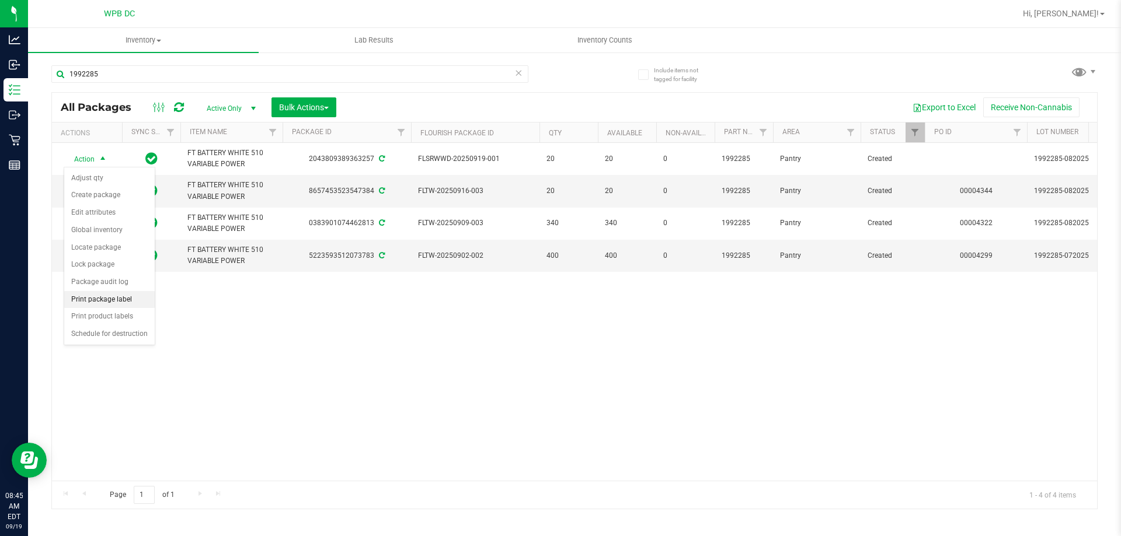
drag, startPoint x: 77, startPoint y: 302, endPoint x: 91, endPoint y: 298, distance: 14.6
click at [78, 299] on li "Print package label" at bounding box center [109, 300] width 90 height 18
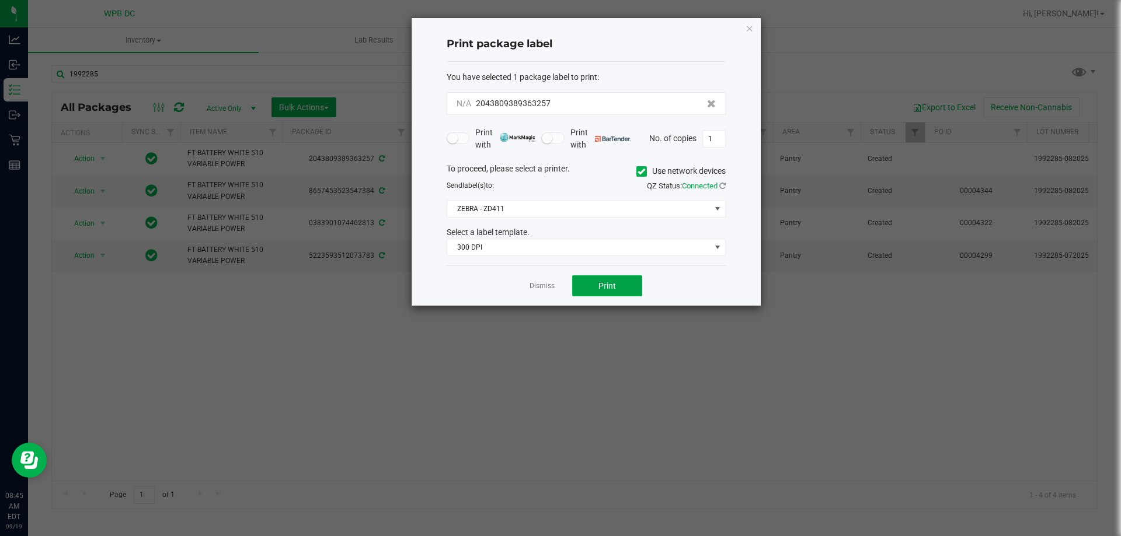
click at [613, 285] on span "Print" at bounding box center [607, 285] width 18 height 9
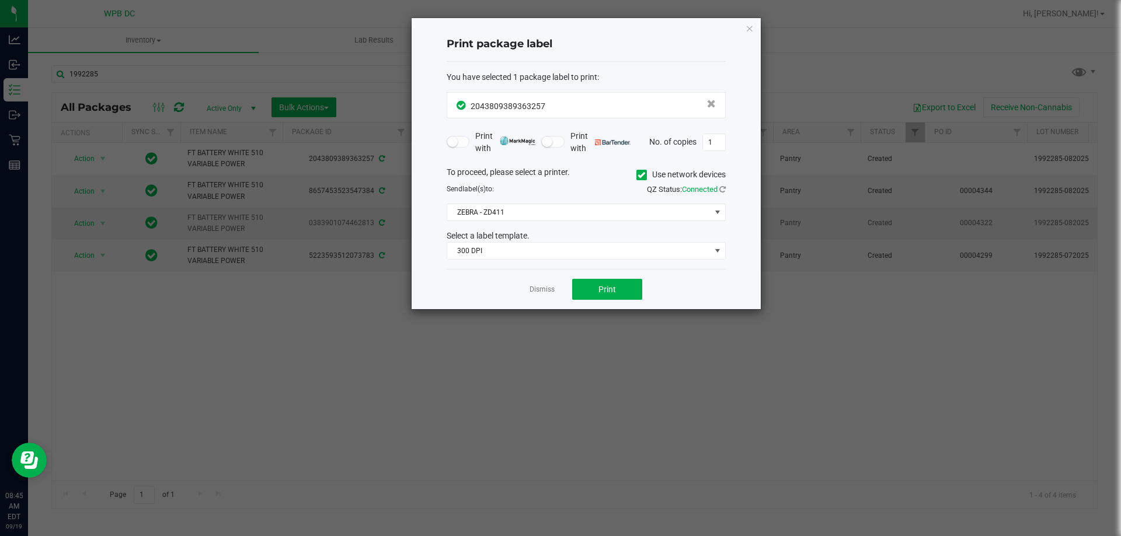
drag, startPoint x: 539, startPoint y: 291, endPoint x: 253, endPoint y: 221, distance: 293.8
click at [538, 291] on link "Dismiss" at bounding box center [541, 290] width 25 height 10
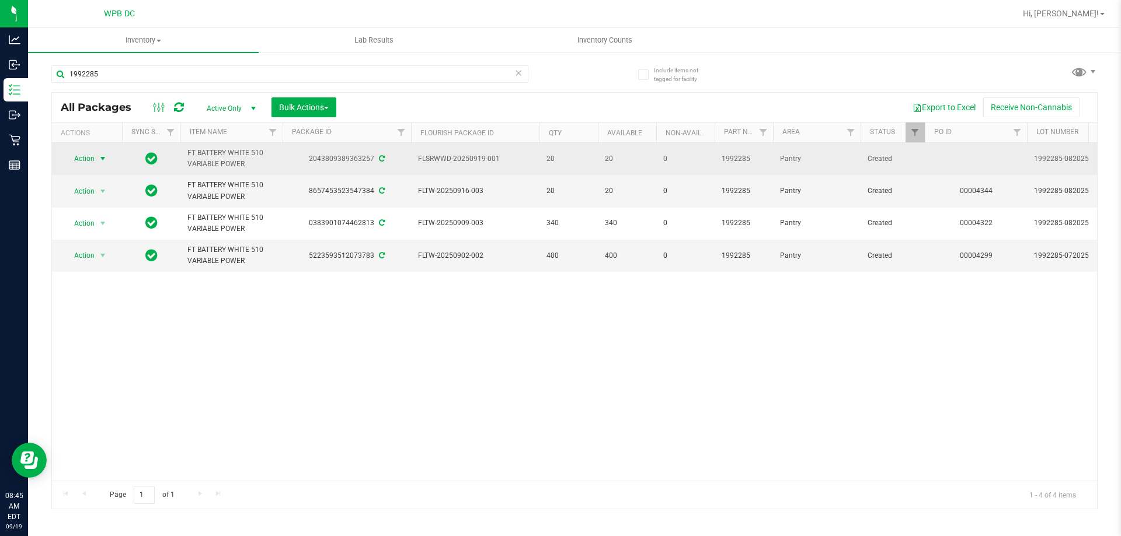
click at [104, 155] on span "select" at bounding box center [102, 158] width 9 height 9
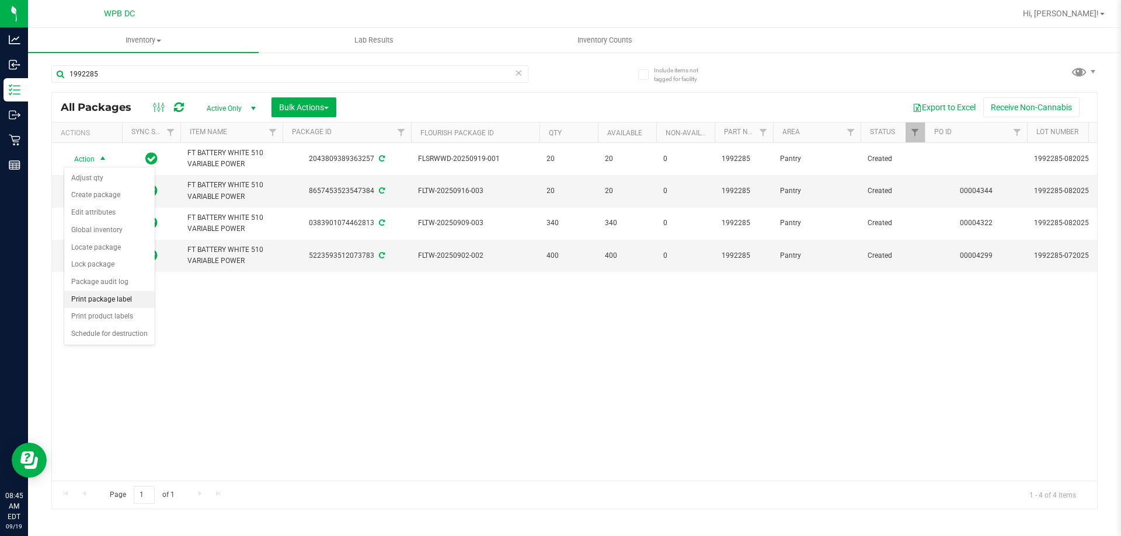
drag, startPoint x: 76, startPoint y: 300, endPoint x: 81, endPoint y: 292, distance: 9.7
click at [79, 295] on li "Print package label" at bounding box center [109, 300] width 90 height 18
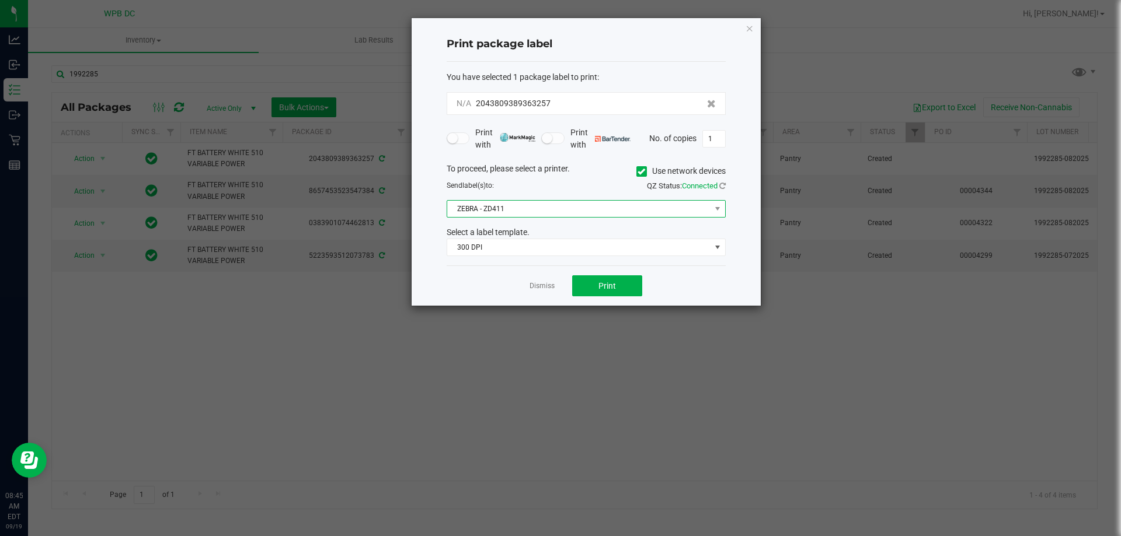
click at [610, 209] on span "ZEBRA - ZD411" at bounding box center [578, 209] width 263 height 16
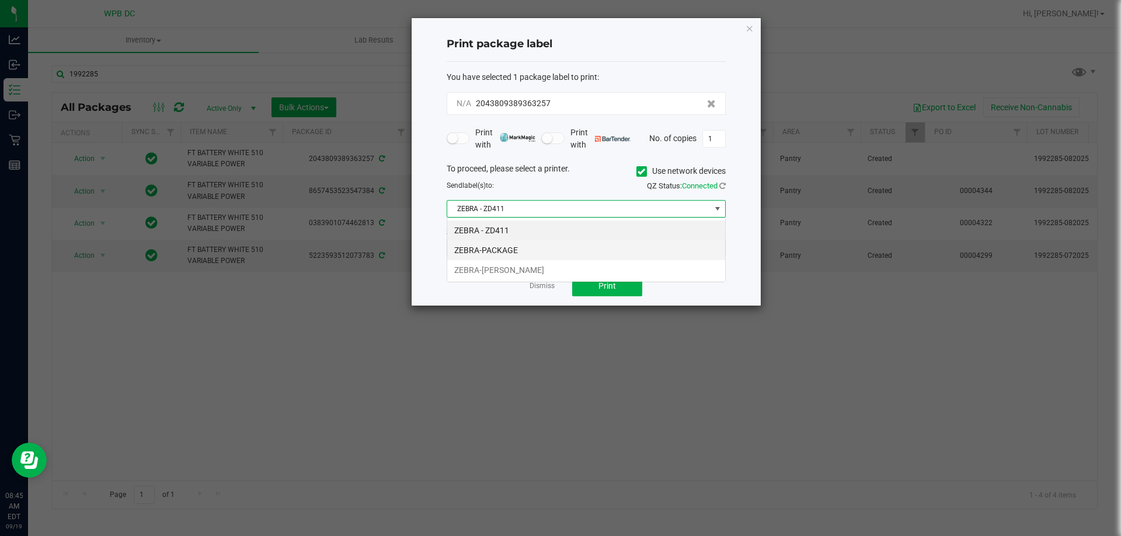
scroll to position [18, 279]
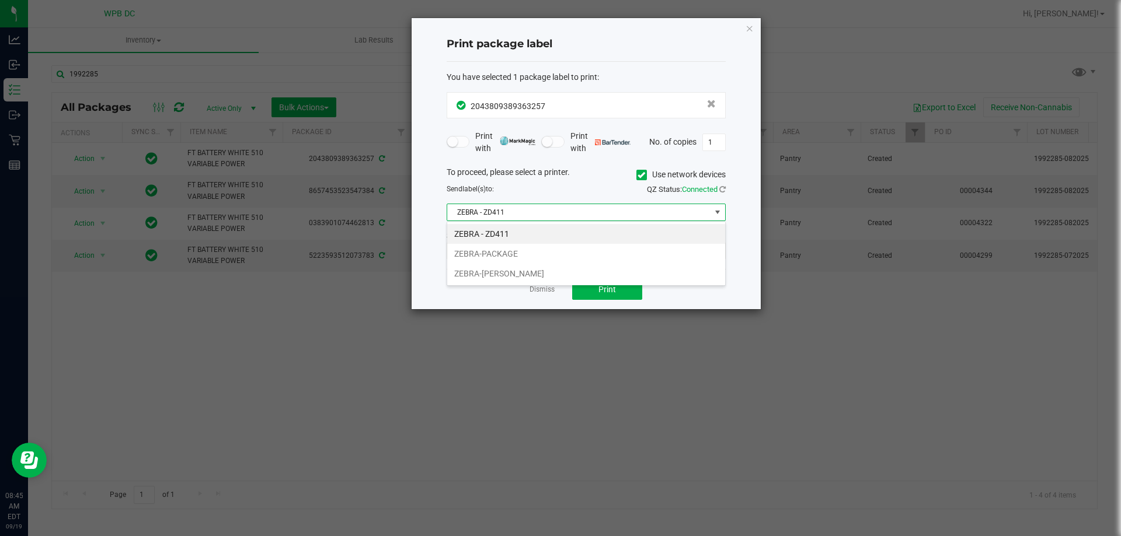
drag, startPoint x: 497, startPoint y: 252, endPoint x: 535, endPoint y: 263, distance: 38.8
click at [498, 252] on li "ZEBRA-PACKAGE" at bounding box center [586, 254] width 278 height 20
click at [613, 294] on span "Print" at bounding box center [607, 289] width 18 height 9
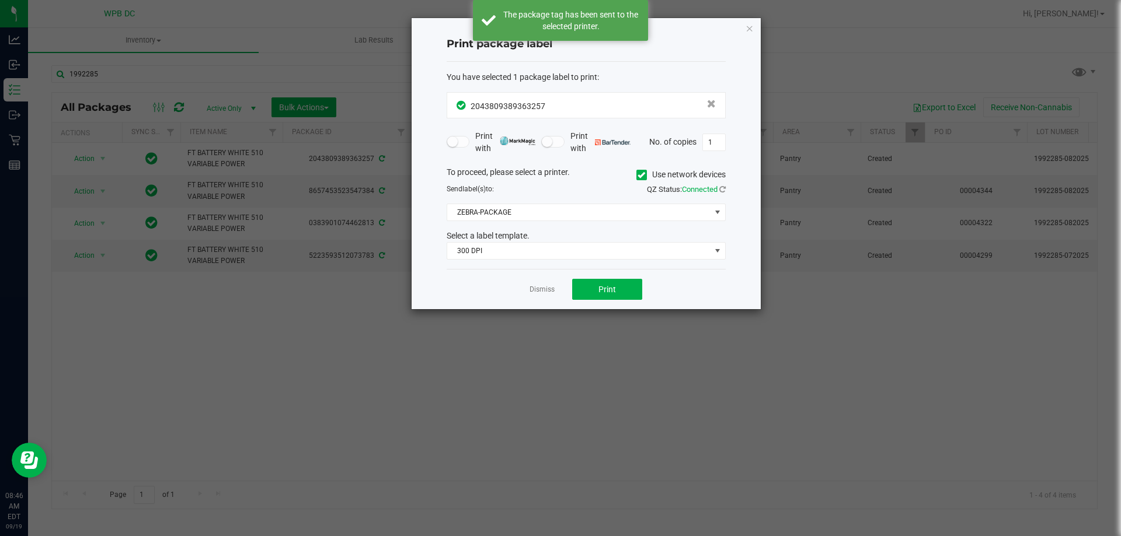
click at [547, 284] on app-cancel-button "Dismiss" at bounding box center [541, 290] width 25 height 12
click at [532, 292] on link "Dismiss" at bounding box center [541, 290] width 25 height 10
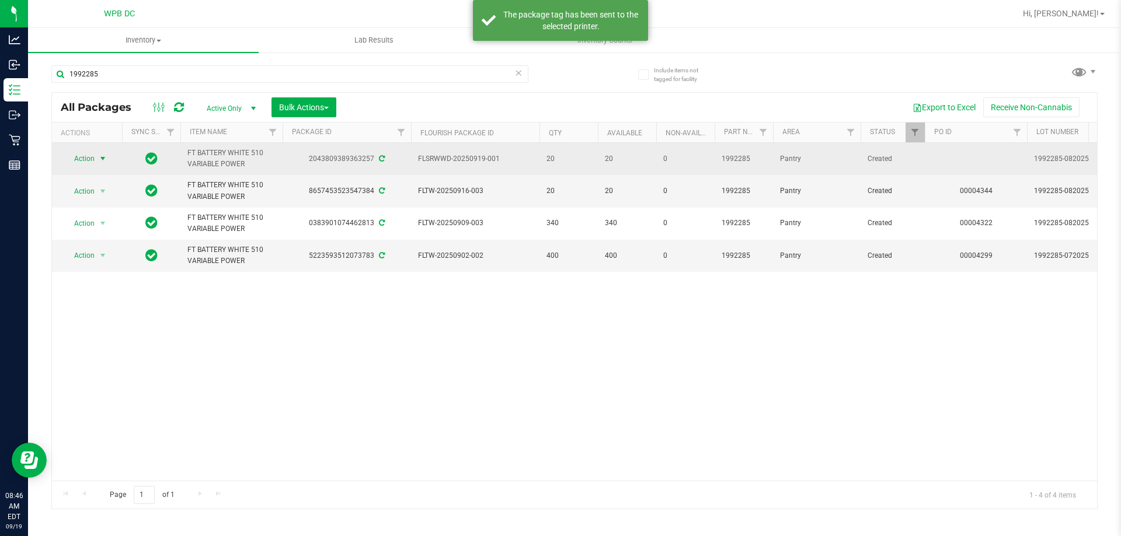
click at [110, 158] on span "select" at bounding box center [103, 159] width 15 height 16
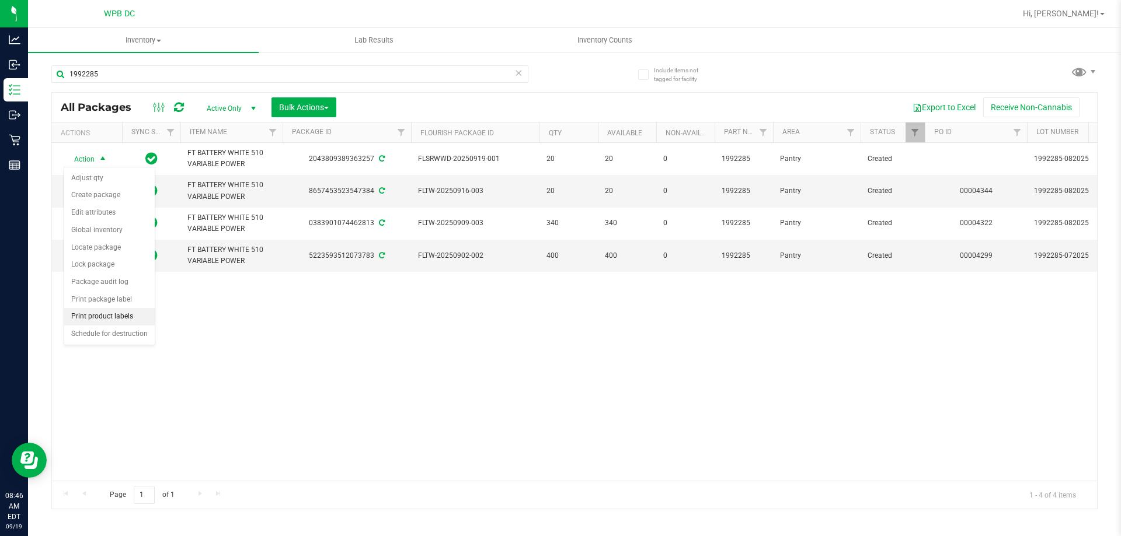
click at [97, 312] on li "Print product labels" at bounding box center [109, 317] width 90 height 18
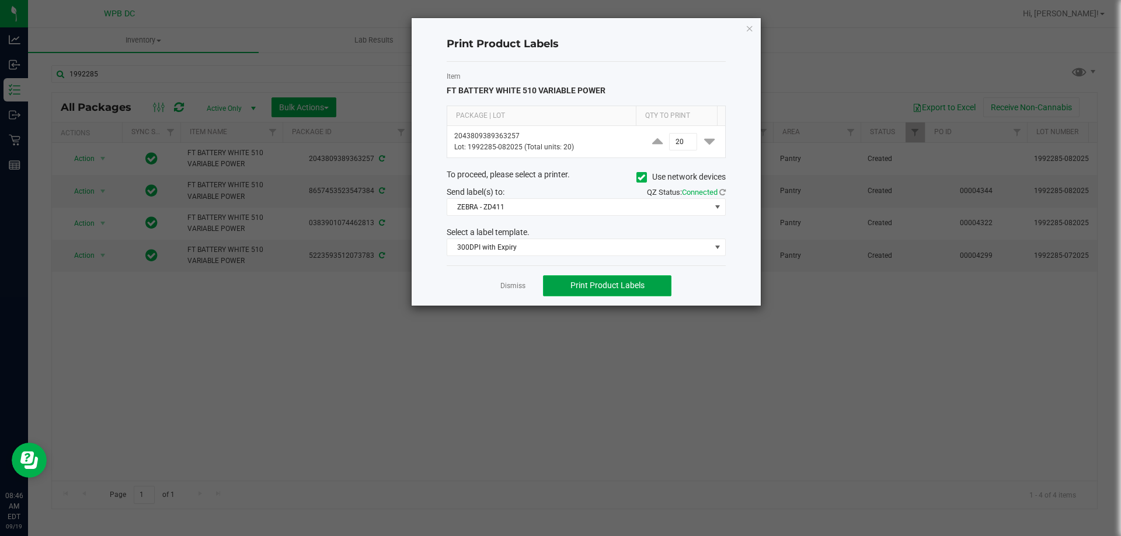
click at [622, 284] on span "Print Product Labels" at bounding box center [607, 285] width 74 height 9
click at [510, 285] on link "Dismiss" at bounding box center [512, 286] width 25 height 10
